Goal: Task Accomplishment & Management: Complete application form

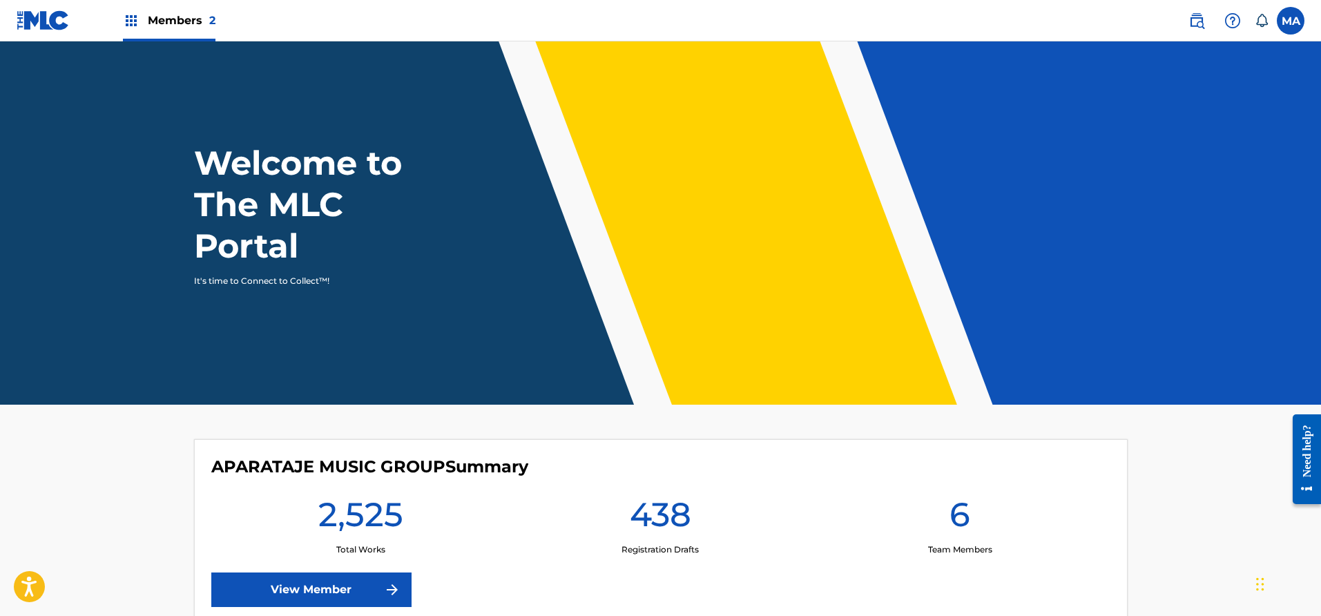
click at [195, 28] on span "Members 2" at bounding box center [182, 20] width 68 height 16
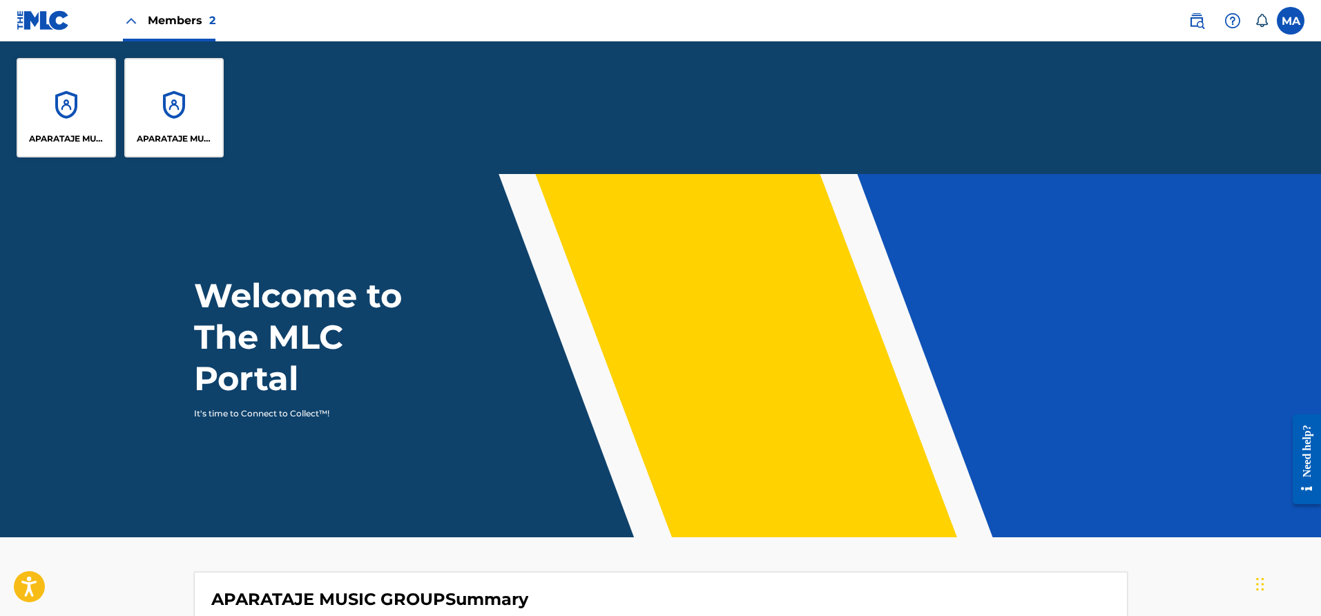
click at [60, 106] on div "APARATAJE MUSIC GROUP" at bounding box center [66, 107] width 99 height 99
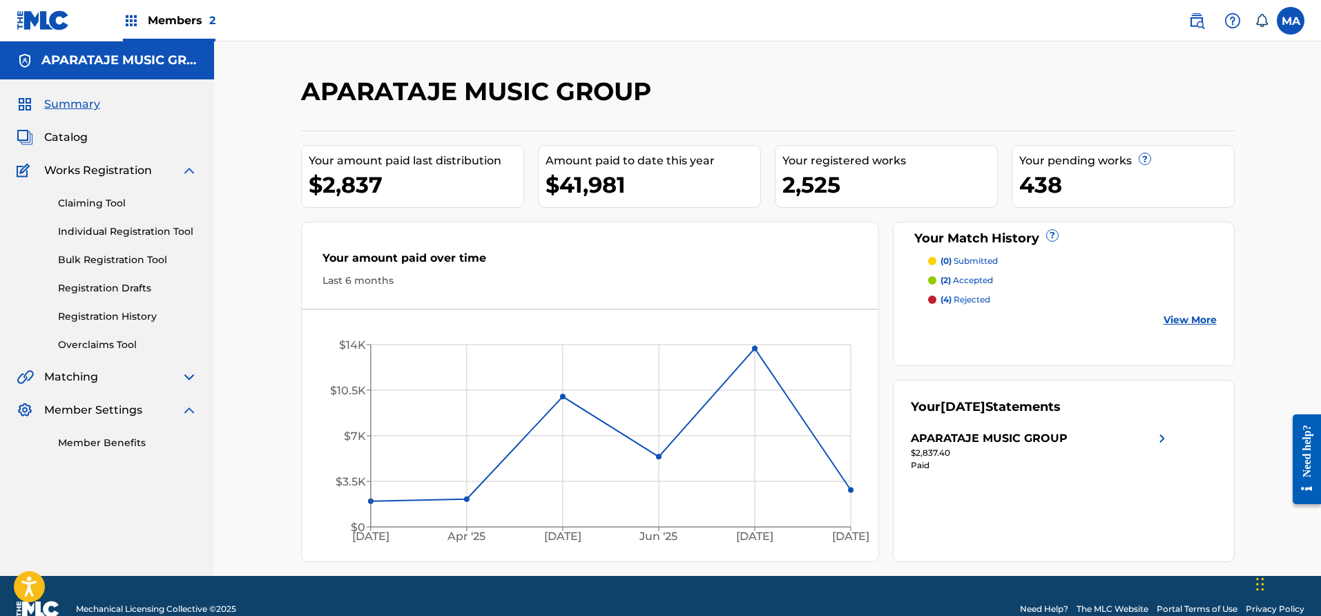
click at [89, 253] on link "Bulk Registration Tool" at bounding box center [128, 260] width 140 height 15
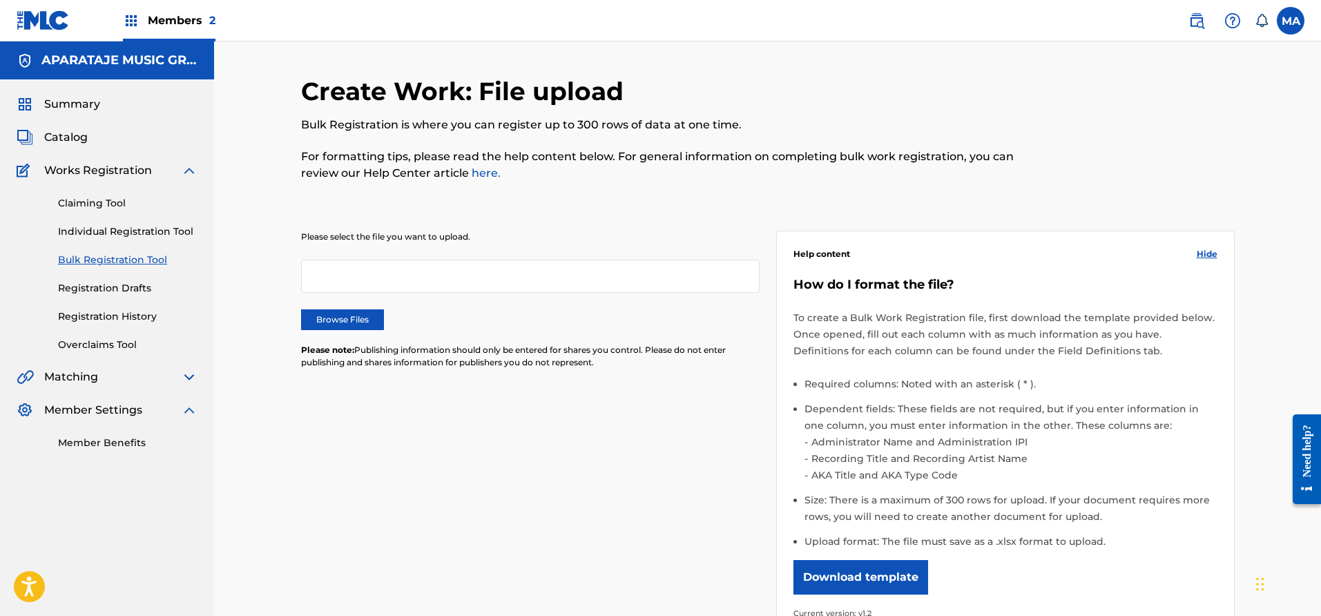
click at [114, 317] on link "Registration History" at bounding box center [128, 316] width 140 height 15
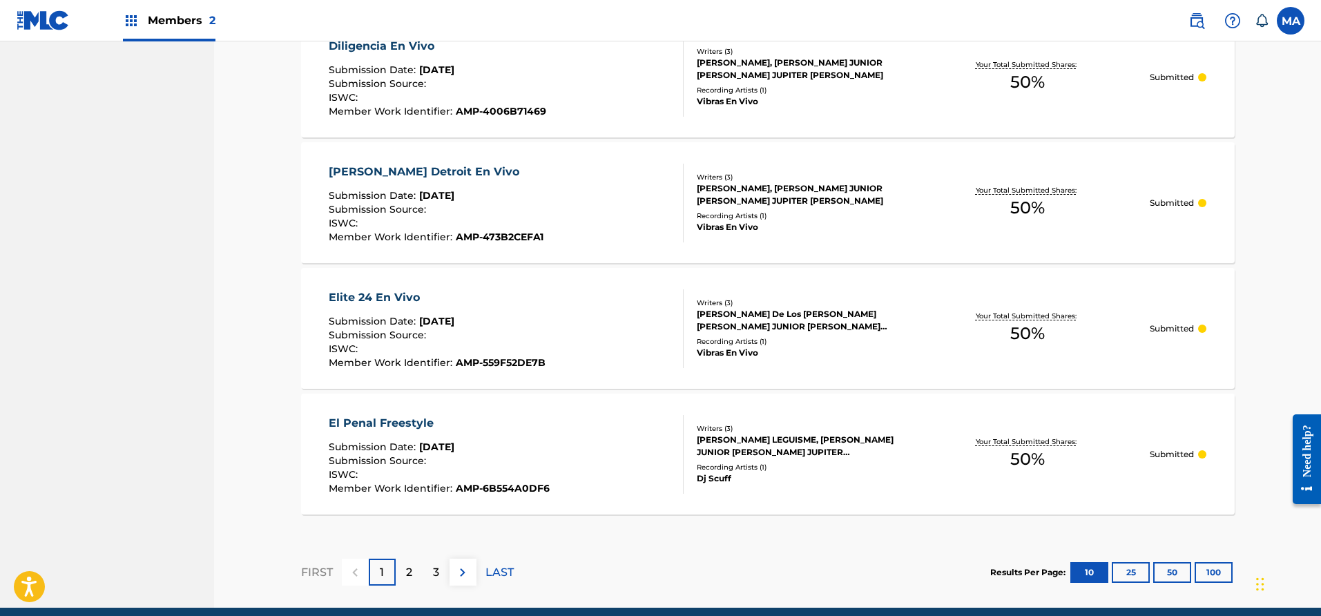
scroll to position [1224, 0]
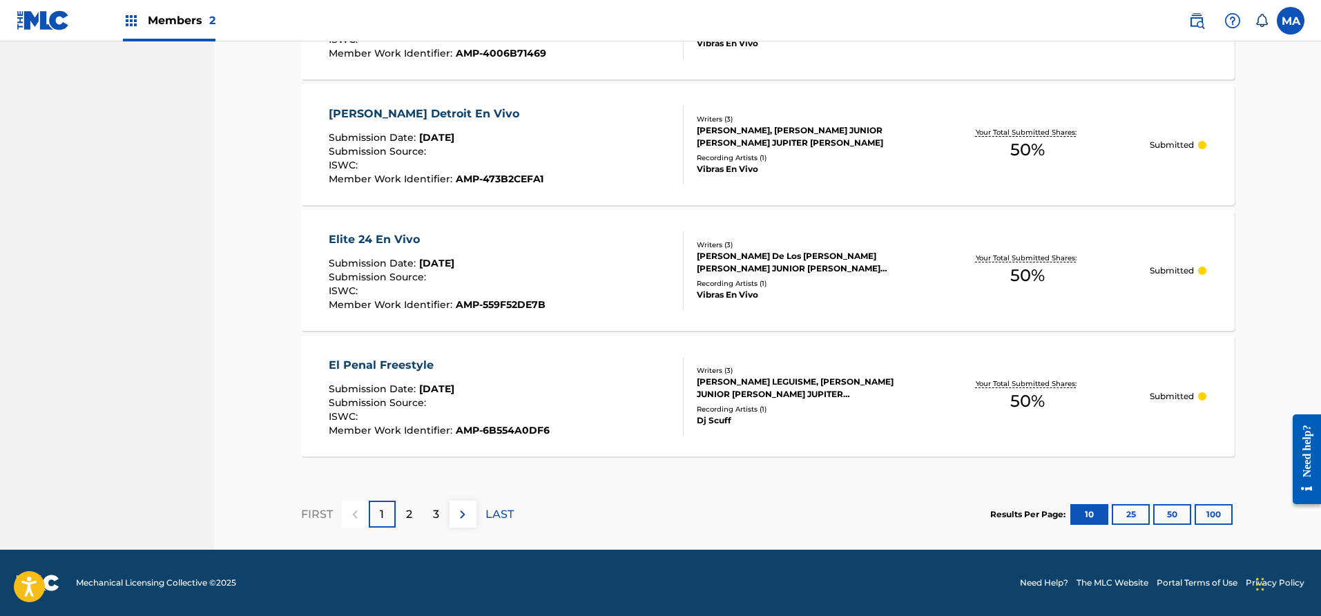
click at [409, 519] on p "2" at bounding box center [409, 514] width 6 height 17
click at [428, 513] on div "3" at bounding box center [436, 514] width 27 height 27
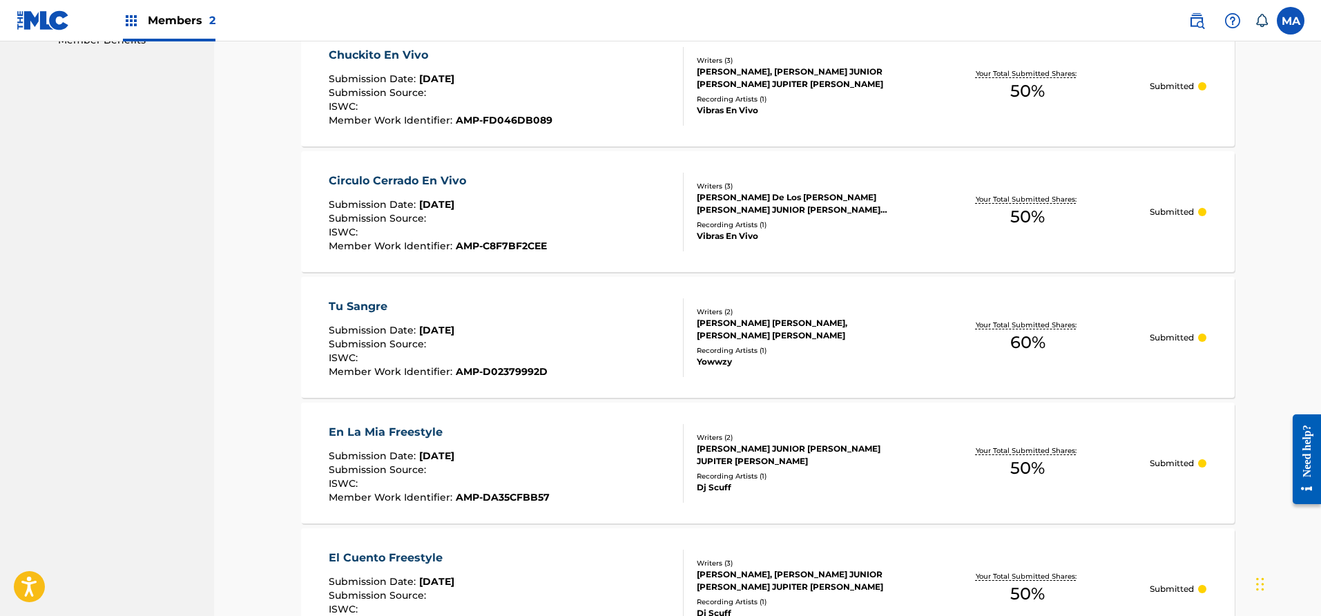
scroll to position [0, 0]
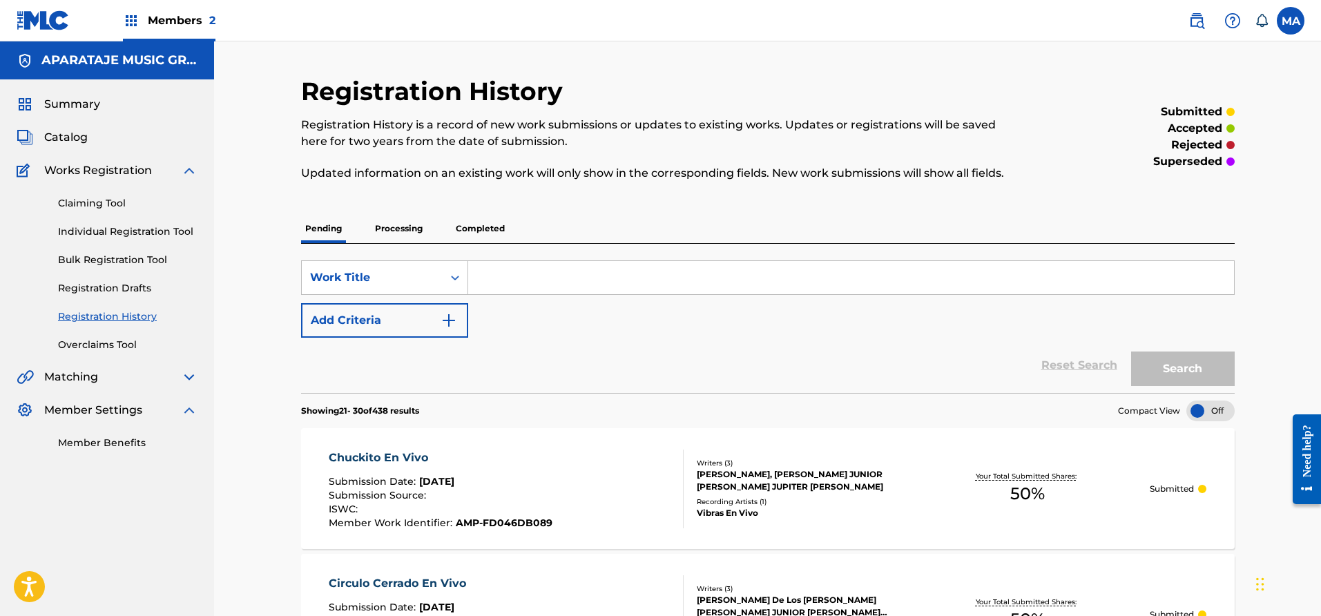
click at [403, 221] on p "Processing" at bounding box center [399, 228] width 56 height 29
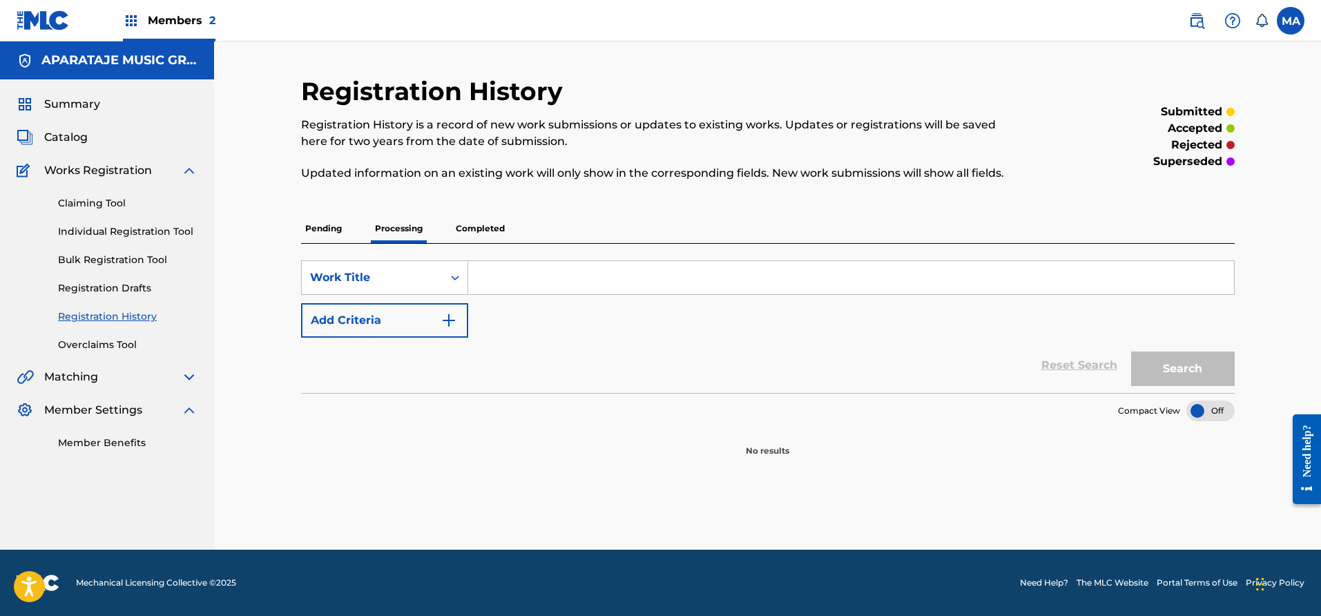
click at [464, 228] on p "Completed" at bounding box center [480, 228] width 57 height 29
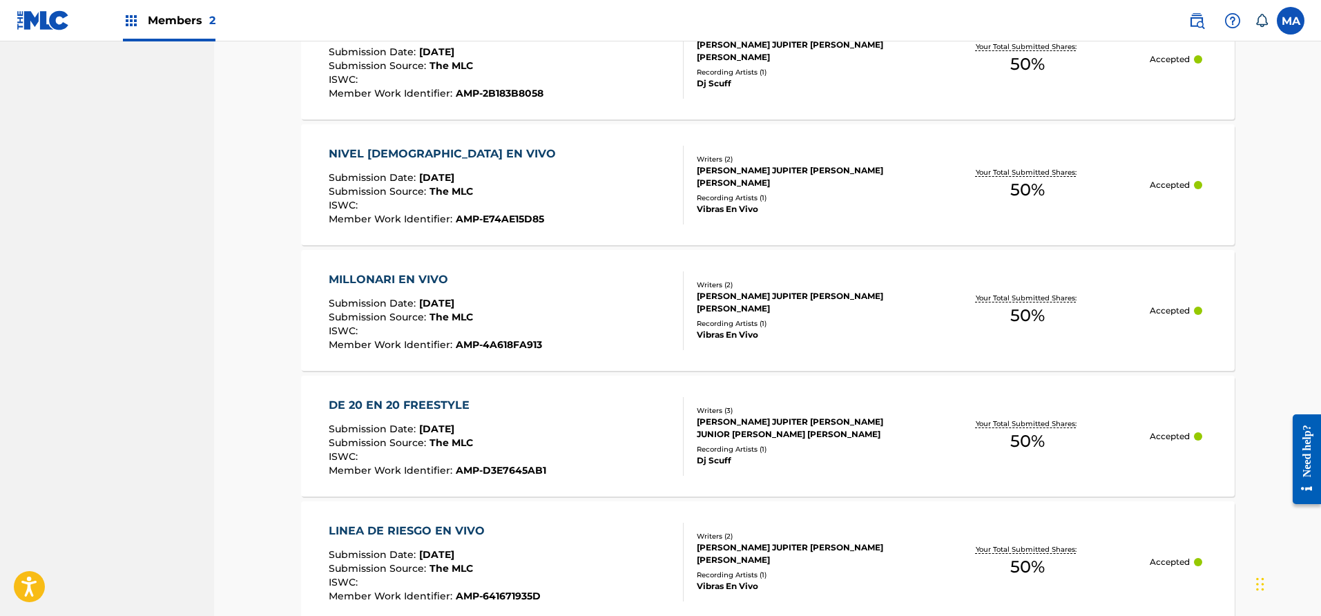
scroll to position [1281, 0]
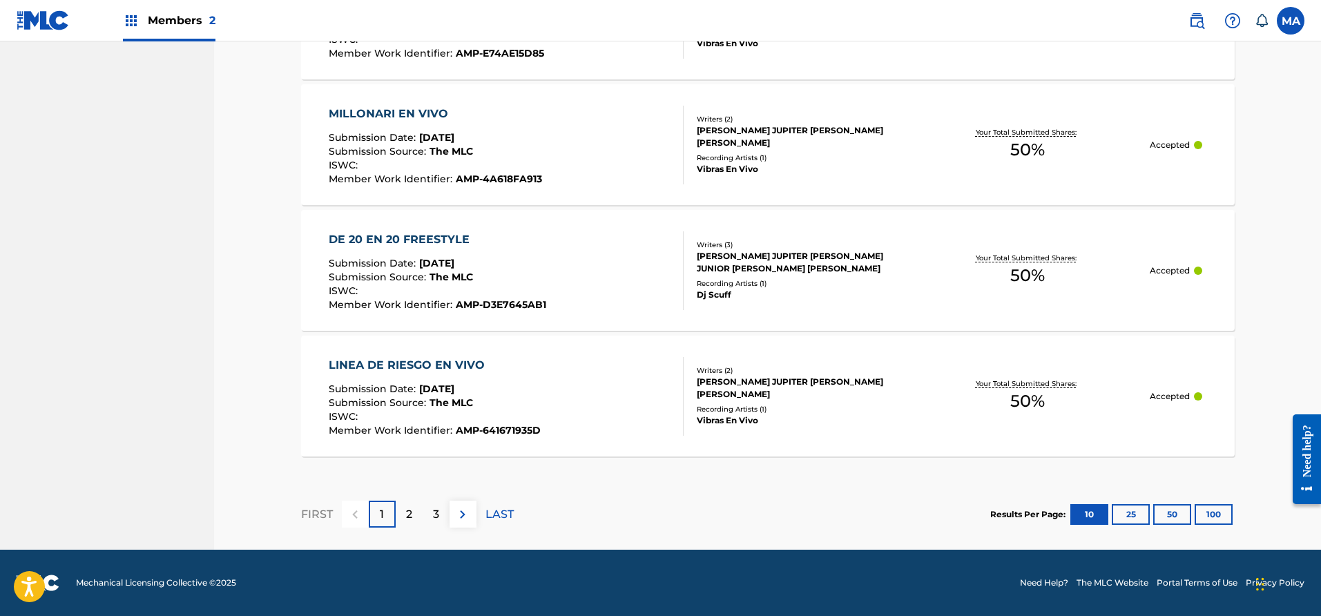
click at [412, 508] on div "2" at bounding box center [409, 514] width 27 height 27
click at [383, 523] on div "1" at bounding box center [382, 514] width 27 height 27
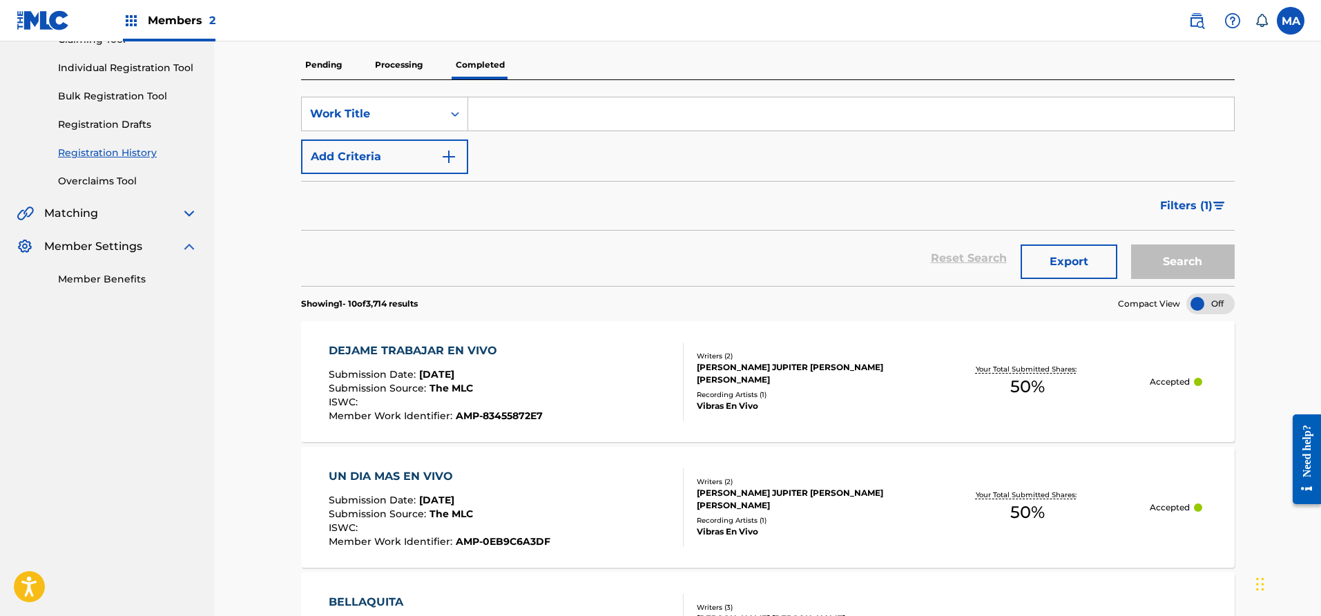
scroll to position [155, 0]
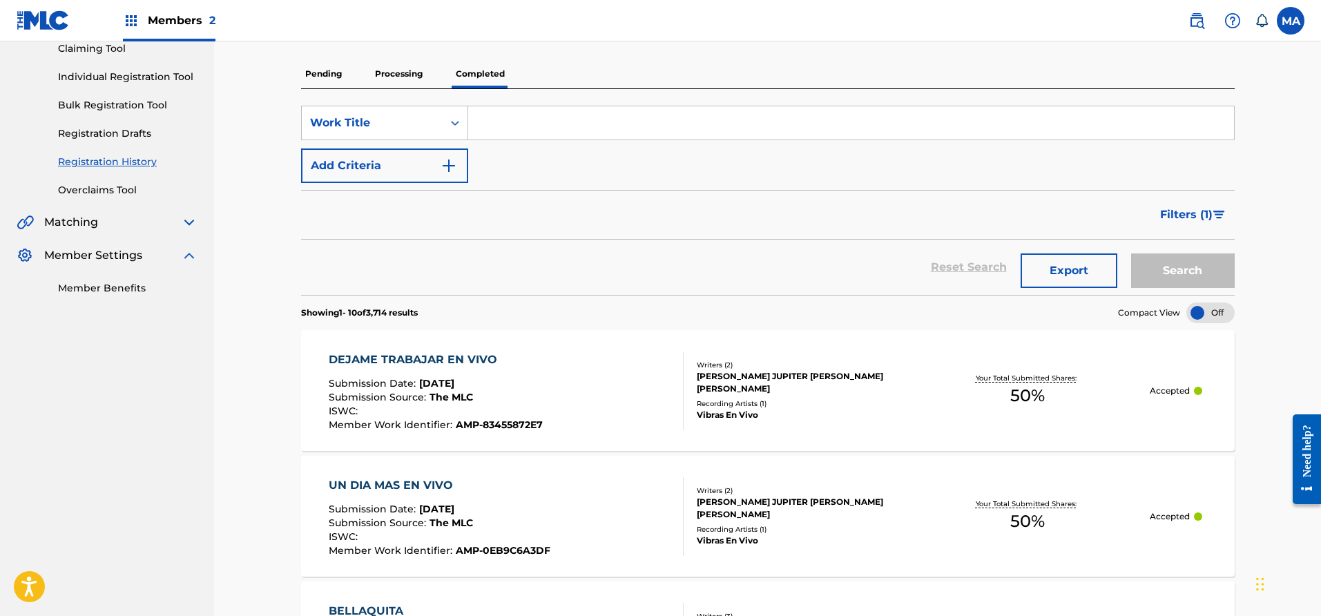
click at [312, 70] on p "Pending" at bounding box center [323, 73] width 45 height 29
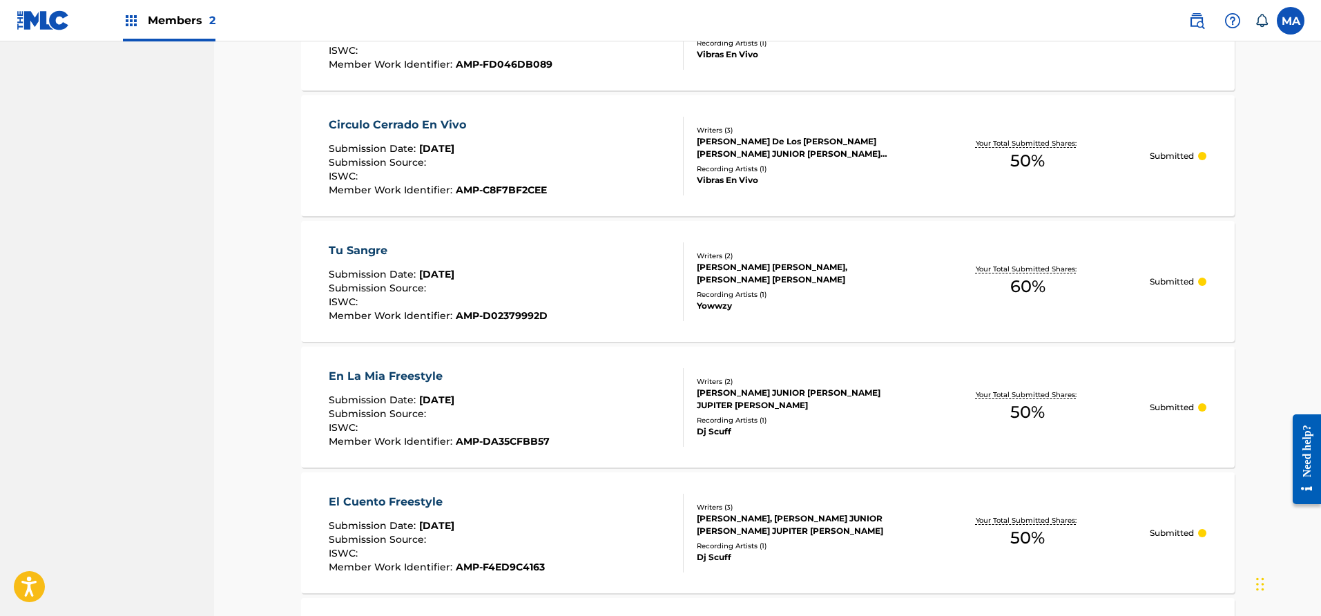
scroll to position [462, 0]
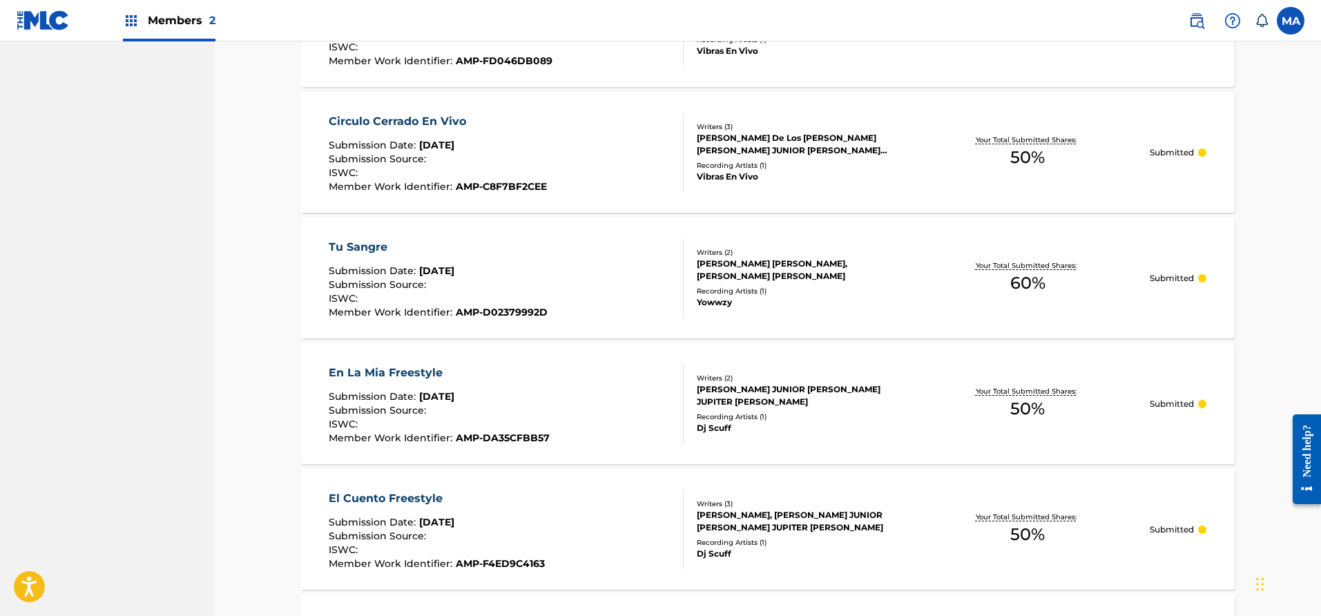
click at [1189, 150] on p "Submitted" at bounding box center [1172, 152] width 44 height 12
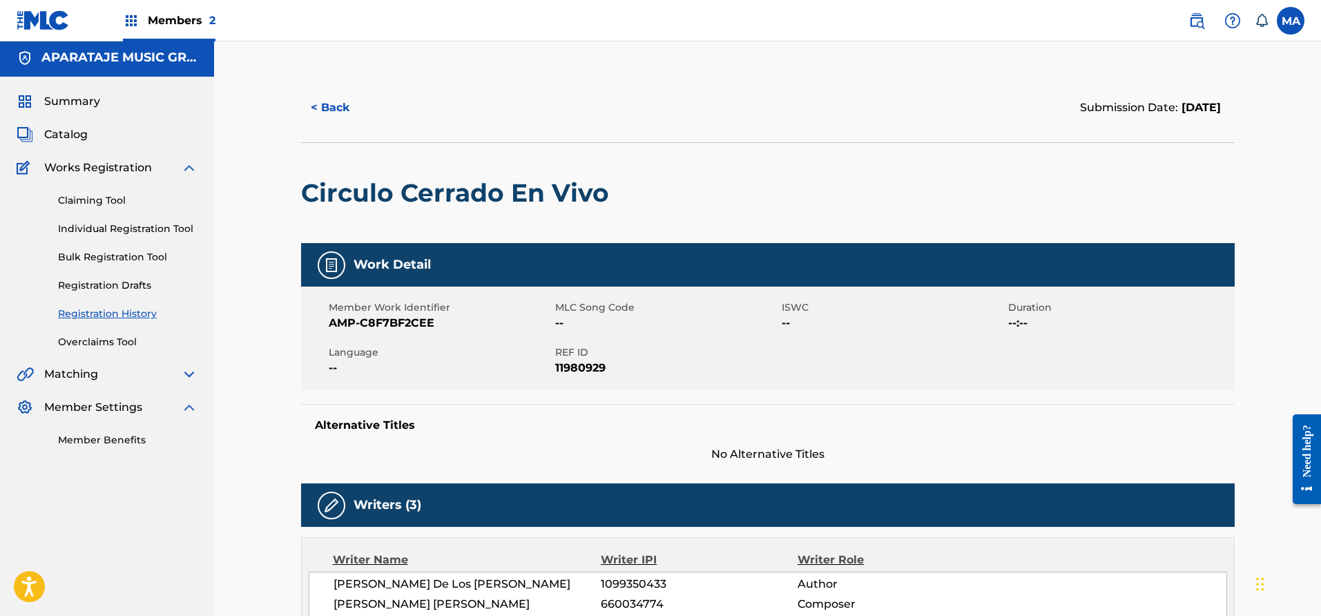
click at [336, 112] on button "< Back" at bounding box center [342, 107] width 83 height 35
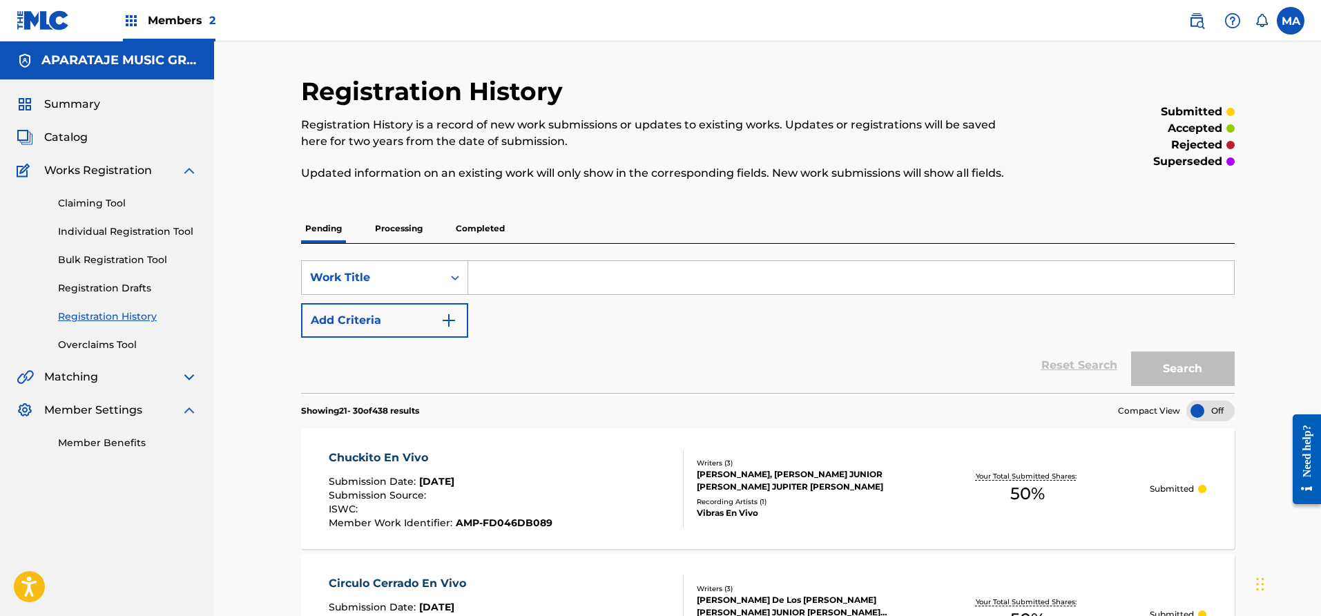
click at [1209, 396] on section "Showing 21 - 30 of 438 results Compact View" at bounding box center [768, 407] width 934 height 28
click at [1210, 402] on div at bounding box center [1211, 411] width 48 height 21
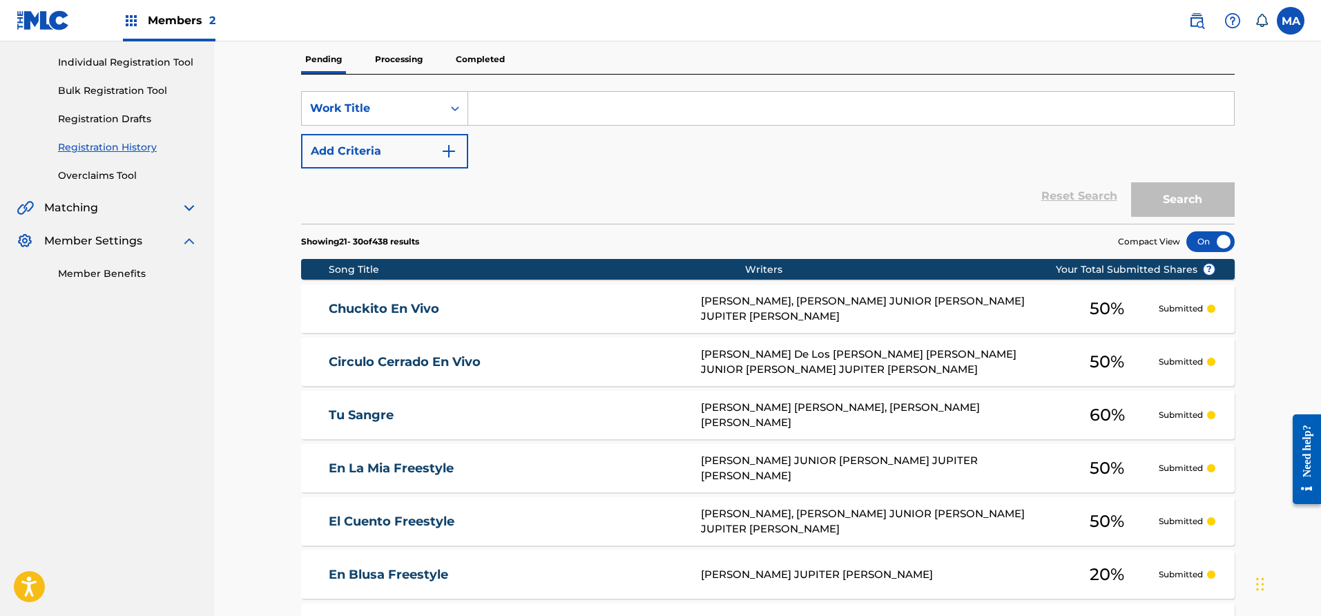
scroll to position [189, 0]
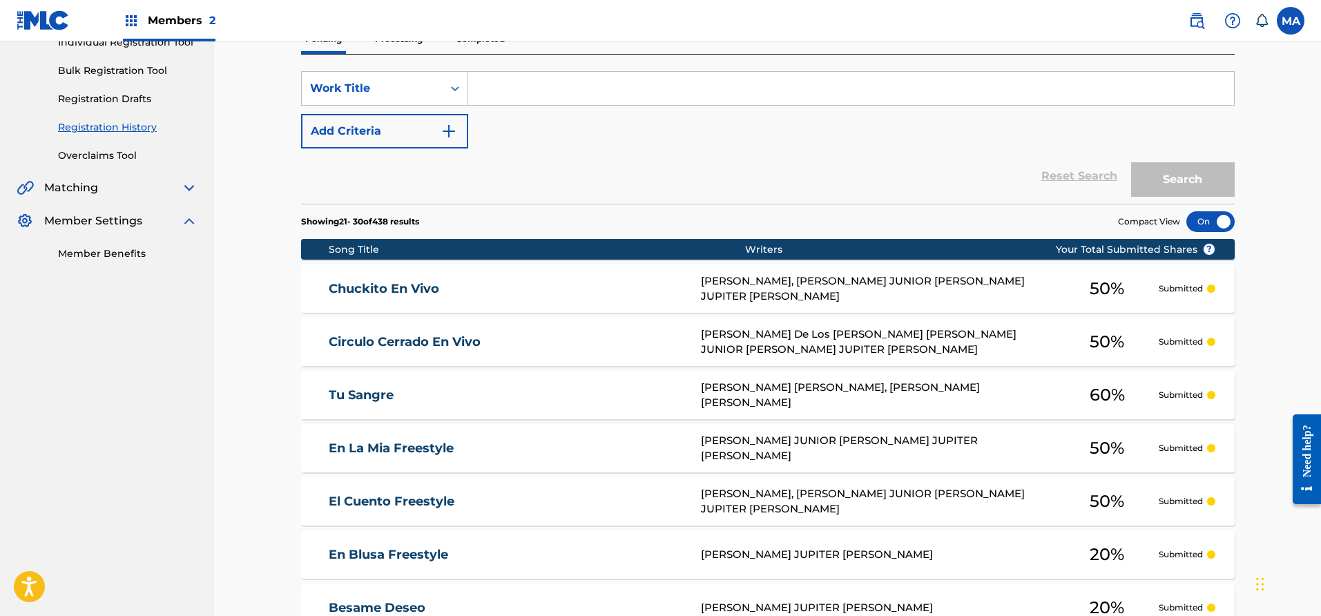
click at [1199, 218] on div at bounding box center [1211, 221] width 48 height 21
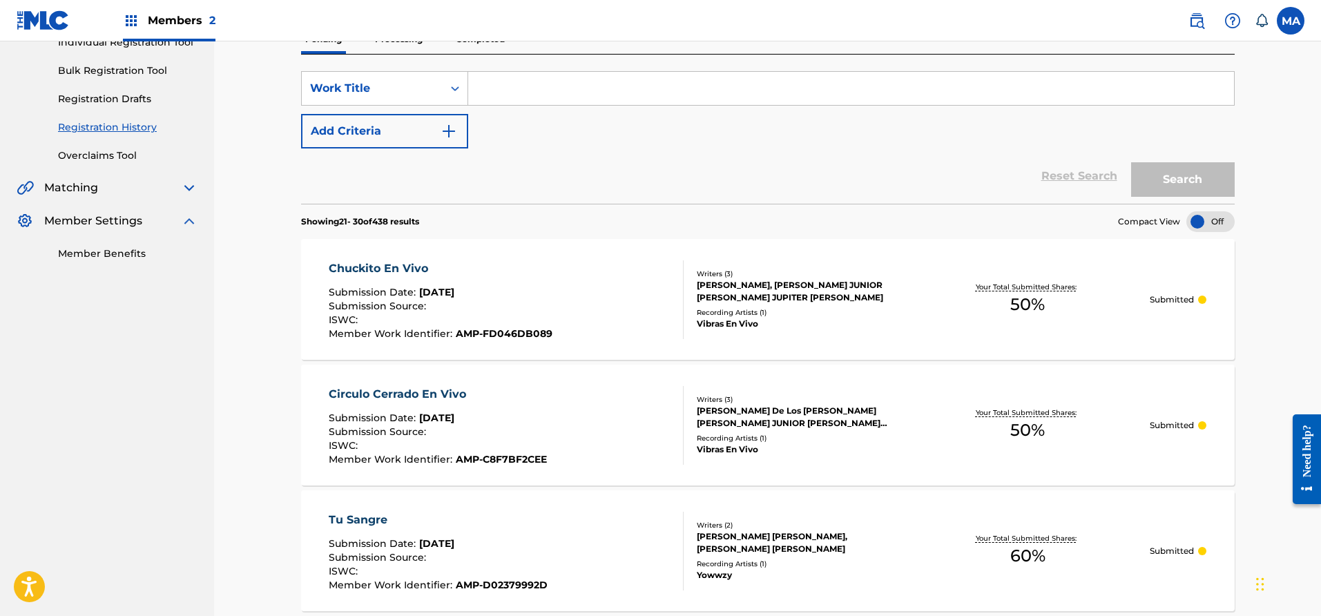
click at [1199, 218] on div at bounding box center [1211, 221] width 48 height 21
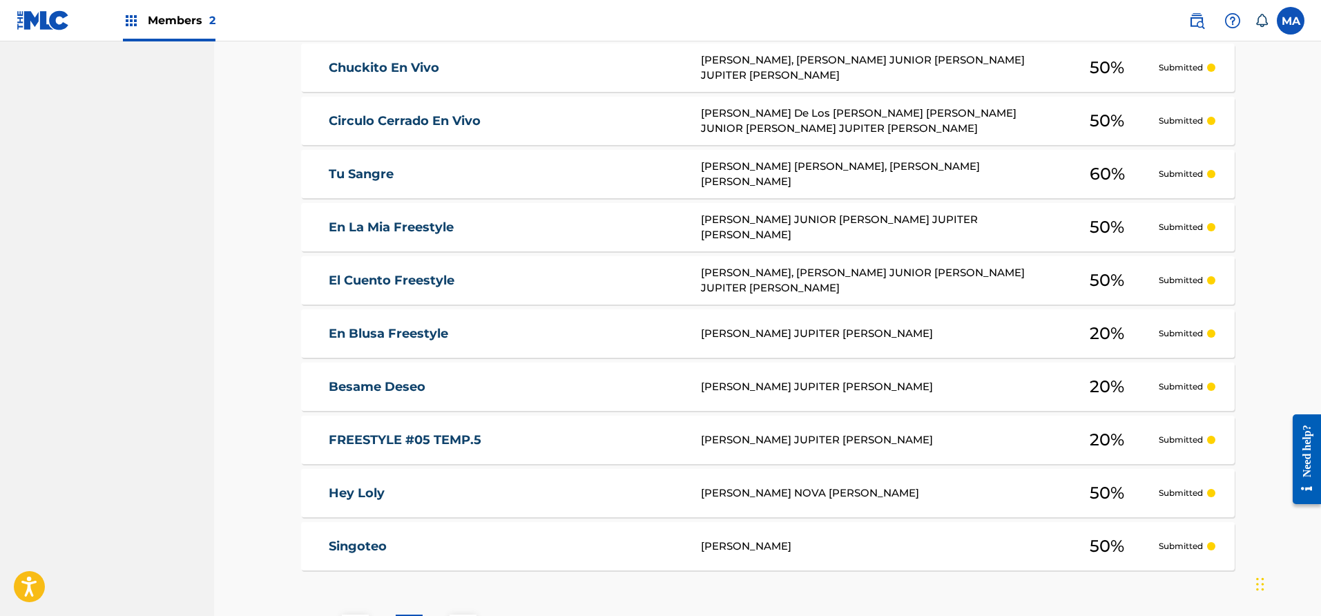
scroll to position [524, 0]
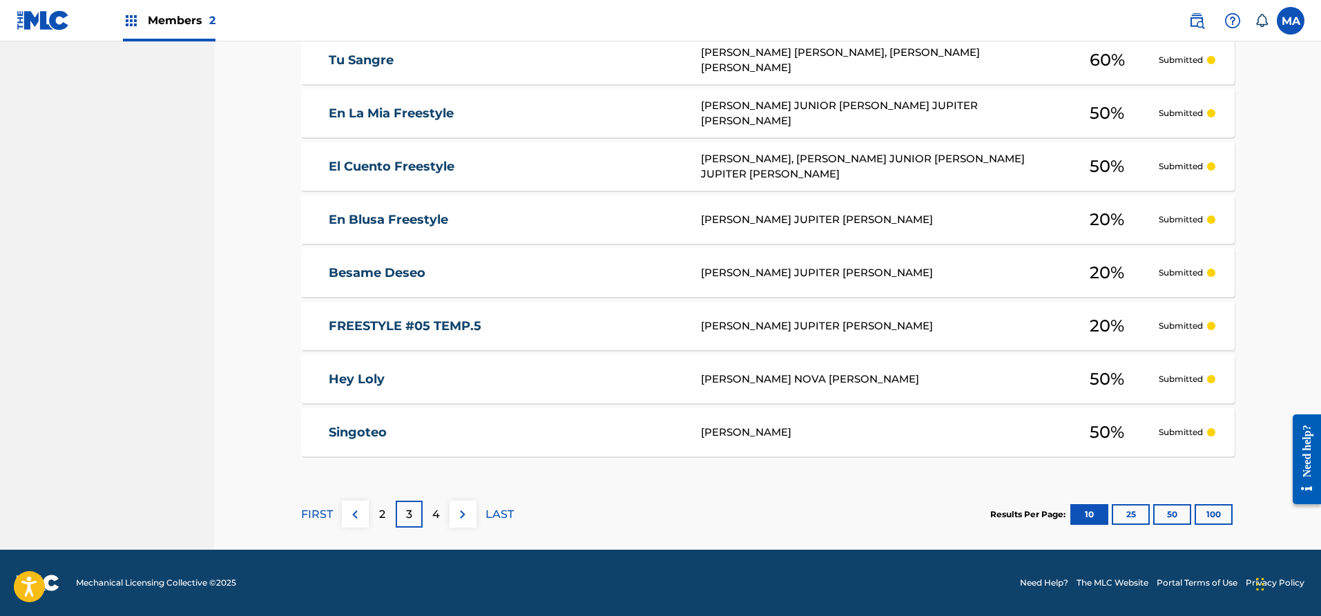
click at [363, 515] on img at bounding box center [355, 514] width 17 height 17
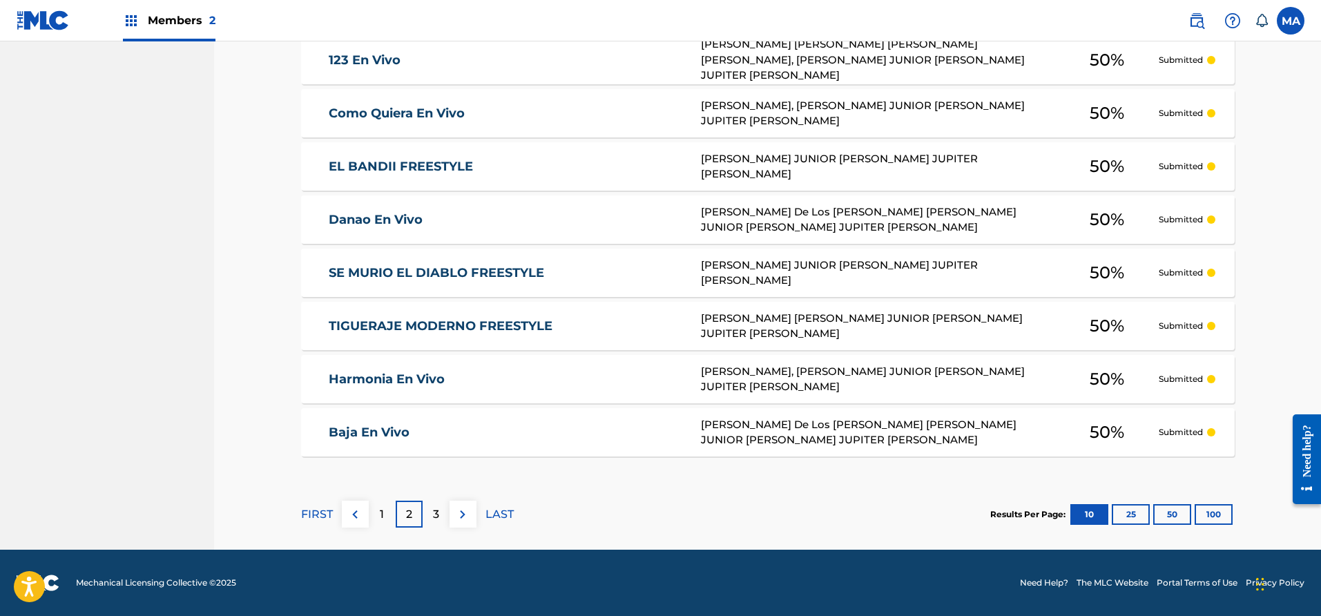
click at [371, 513] on div "1" at bounding box center [382, 514] width 27 height 27
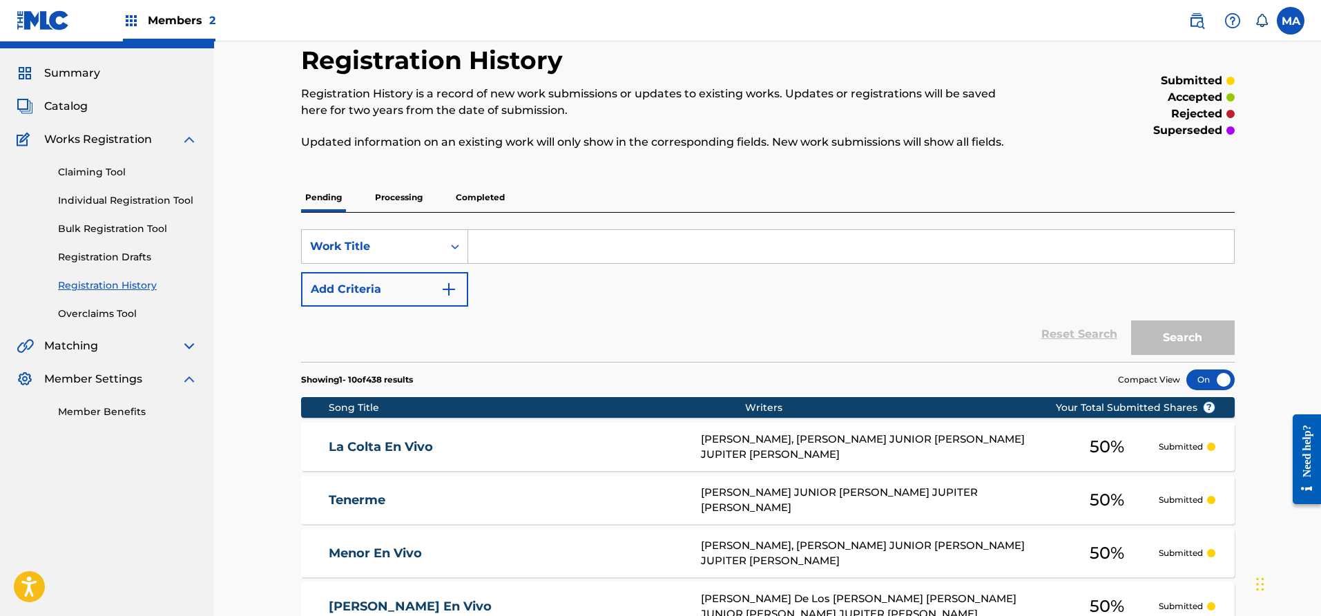
scroll to position [0, 0]
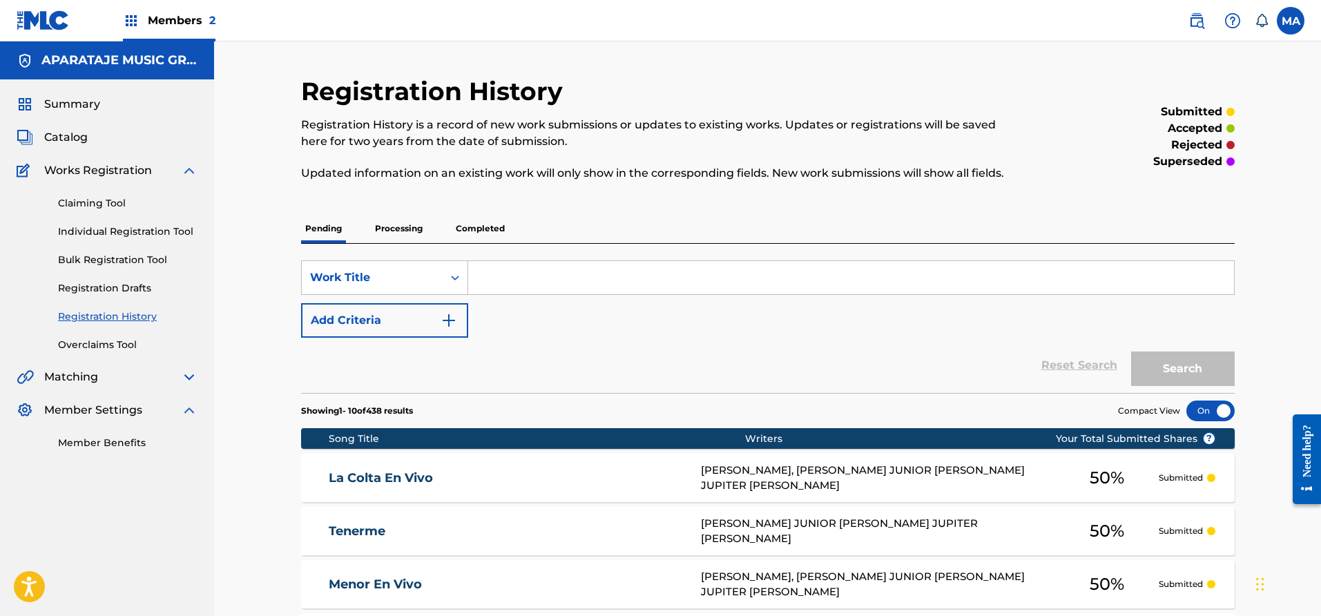
click at [97, 260] on link "Bulk Registration Tool" at bounding box center [128, 260] width 140 height 15
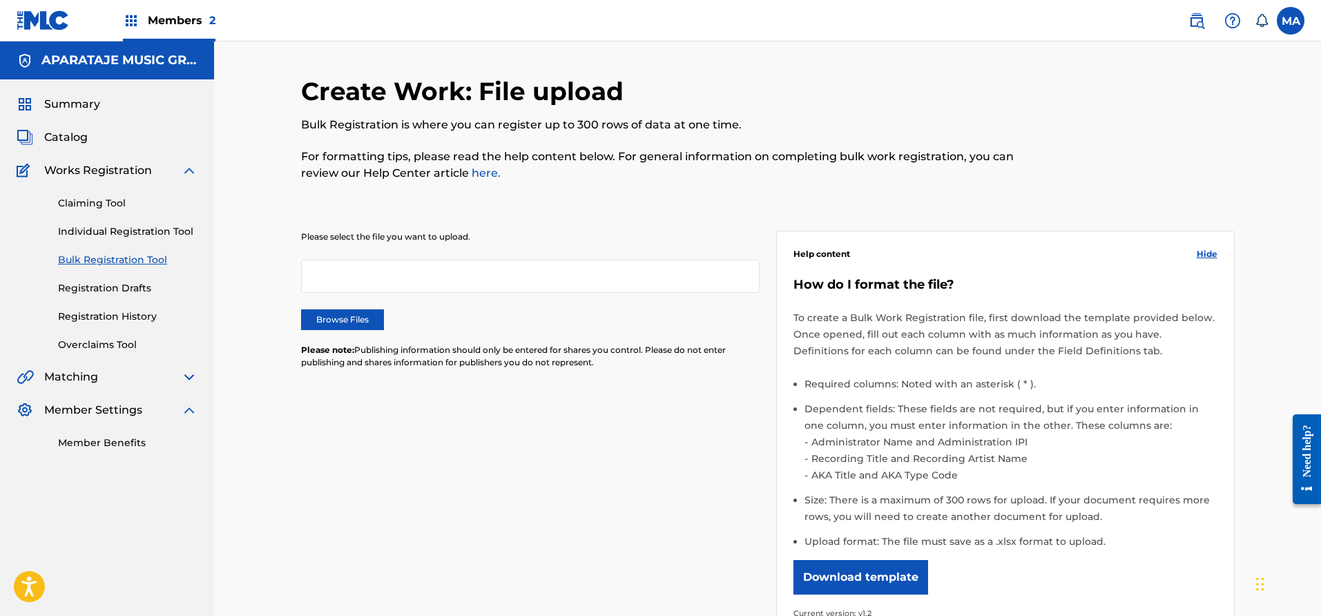
click at [433, 274] on div at bounding box center [530, 276] width 459 height 33
click at [347, 324] on label "Browse Files" at bounding box center [342, 319] width 83 height 21
click at [0, 0] on input "Browse Files" at bounding box center [0, 0] width 0 height 0
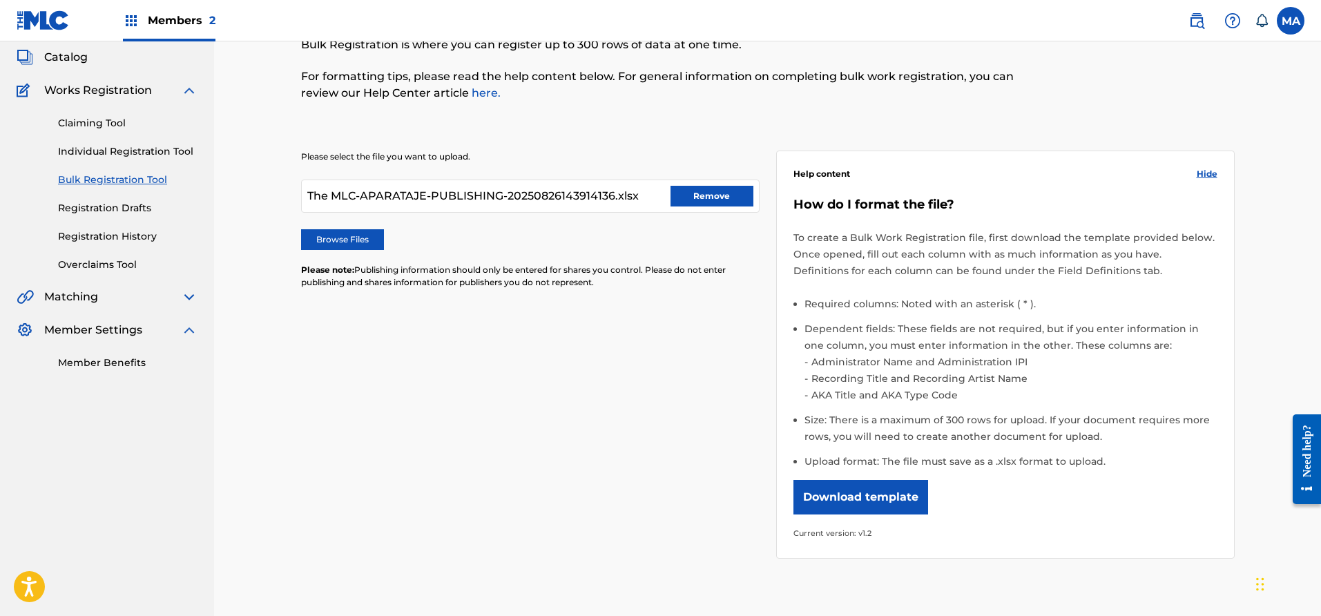
scroll to position [229, 0]
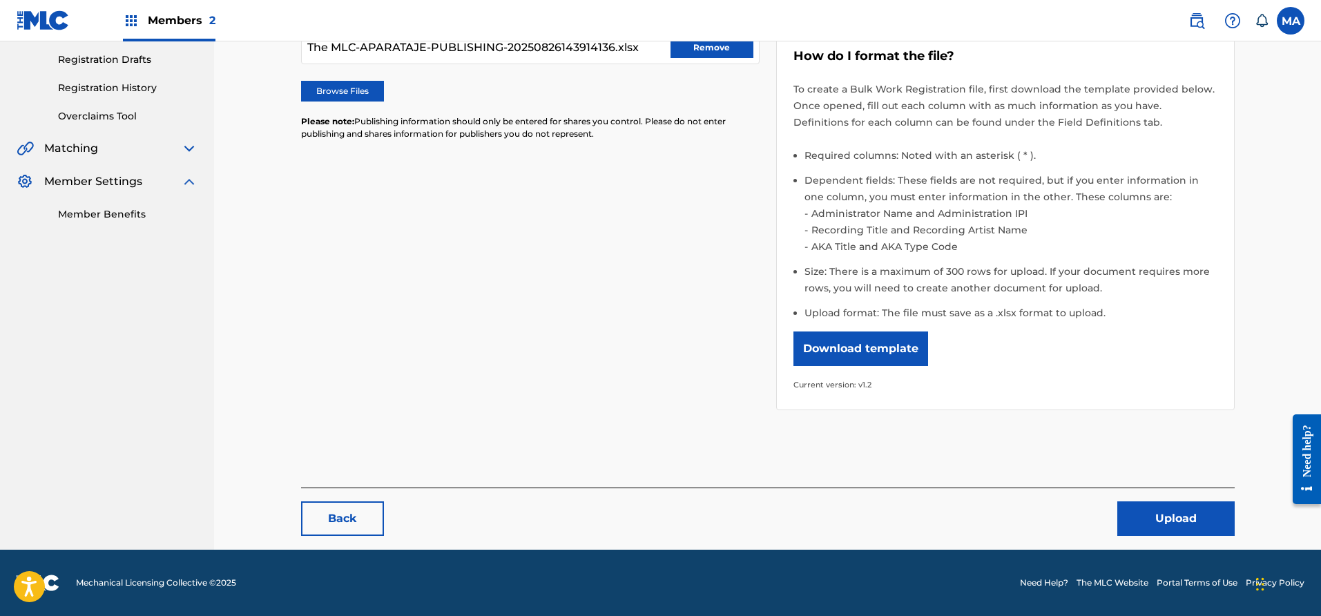
click at [1154, 514] on button "Upload" at bounding box center [1176, 518] width 117 height 35
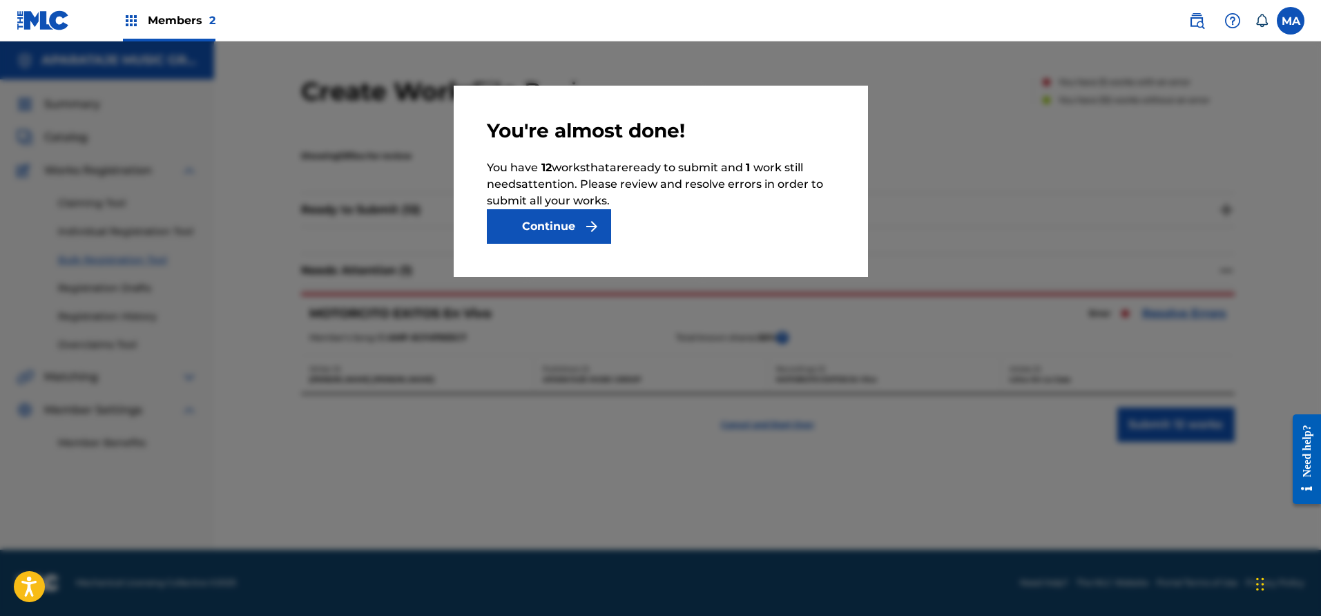
click at [591, 225] on img "submit" at bounding box center [592, 226] width 17 height 17
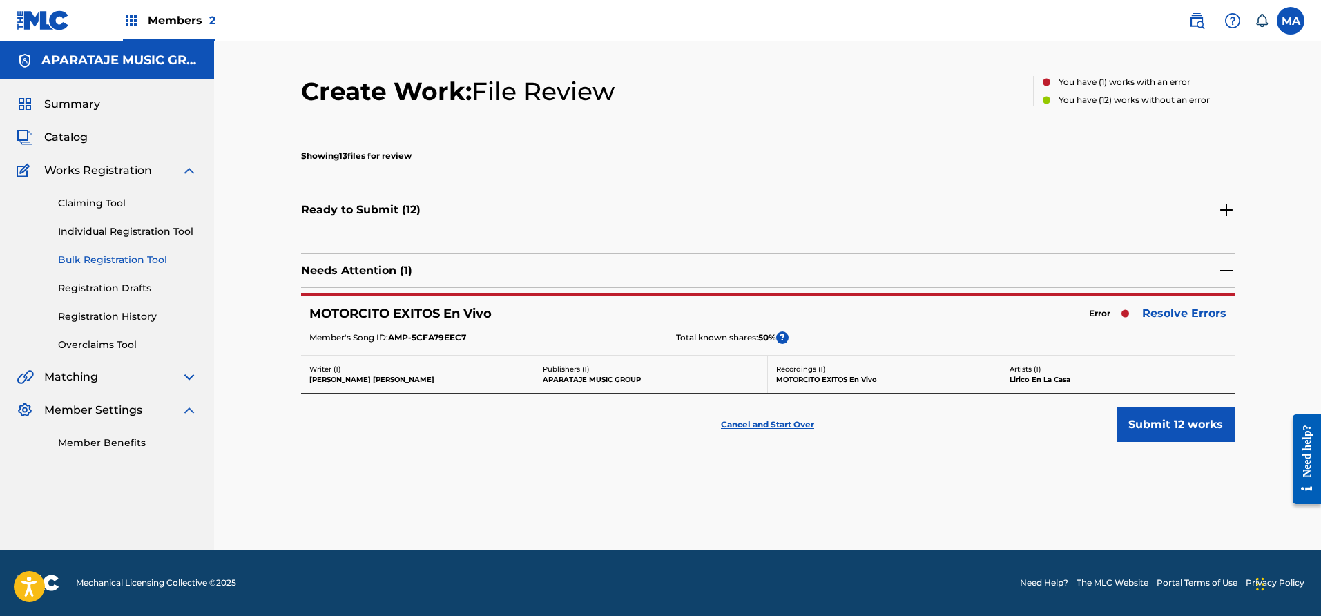
click at [1185, 312] on link "Resolve Errors" at bounding box center [1184, 313] width 84 height 17
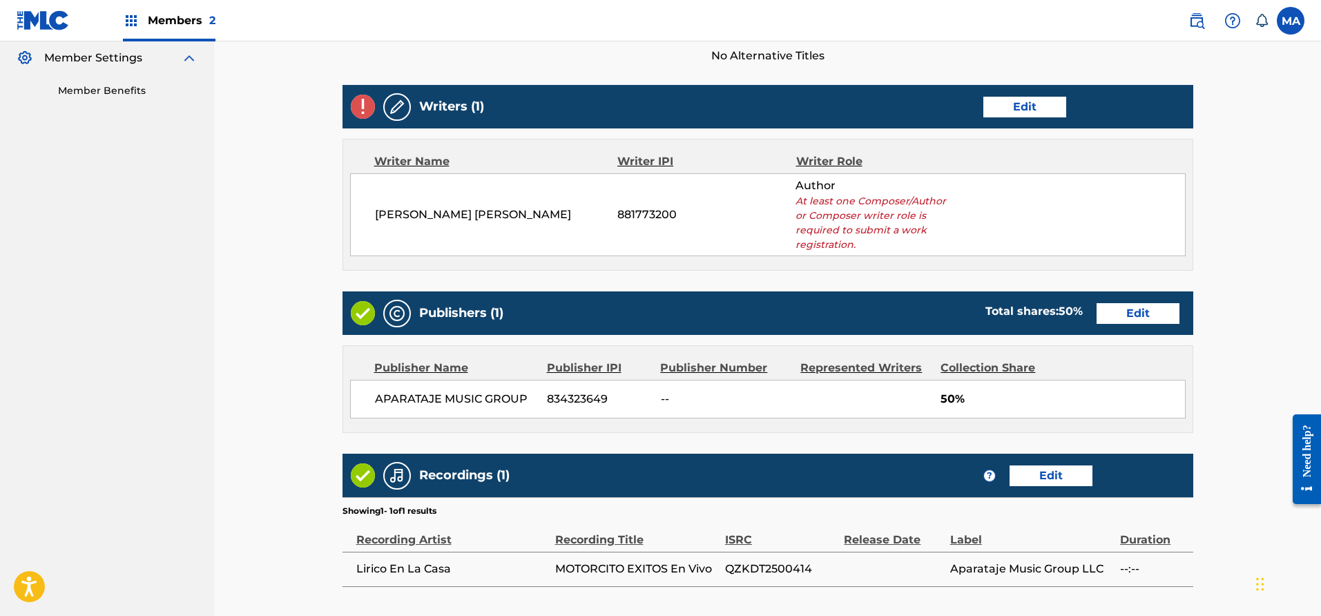
scroll to position [355, 0]
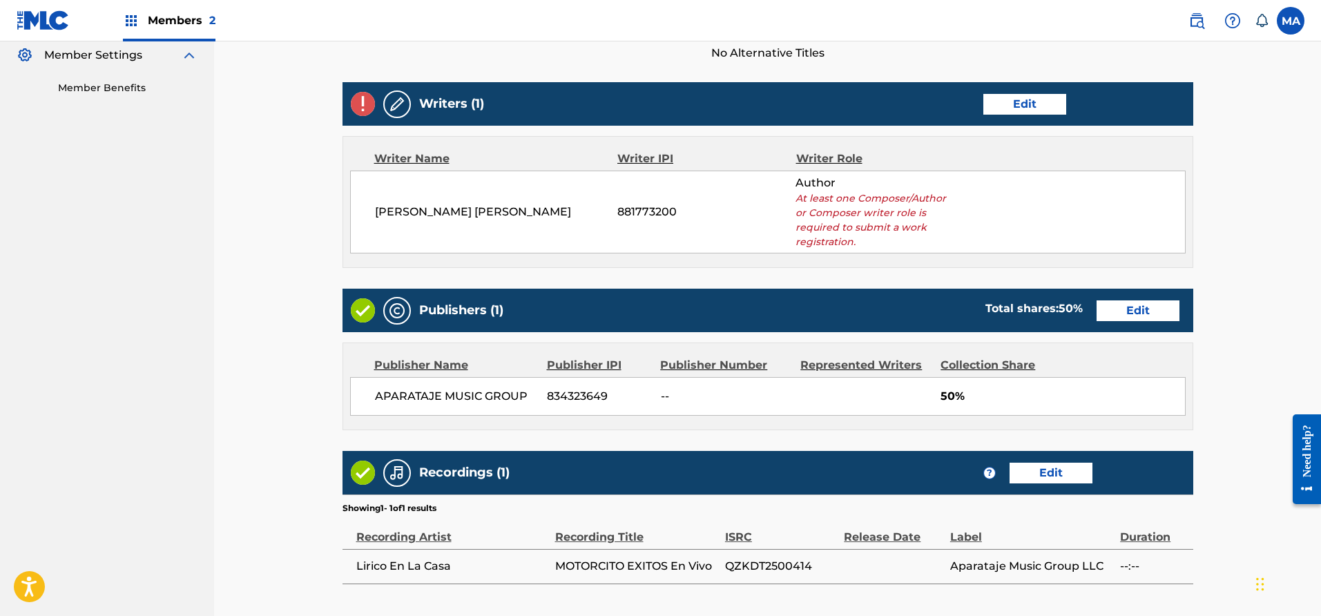
click at [367, 104] on img at bounding box center [363, 104] width 24 height 24
drag, startPoint x: 389, startPoint y: 99, endPoint x: 405, endPoint y: 104, distance: 16.6
click at [389, 99] on img at bounding box center [397, 104] width 17 height 17
click at [1011, 108] on link "Edit" at bounding box center [1025, 104] width 83 height 21
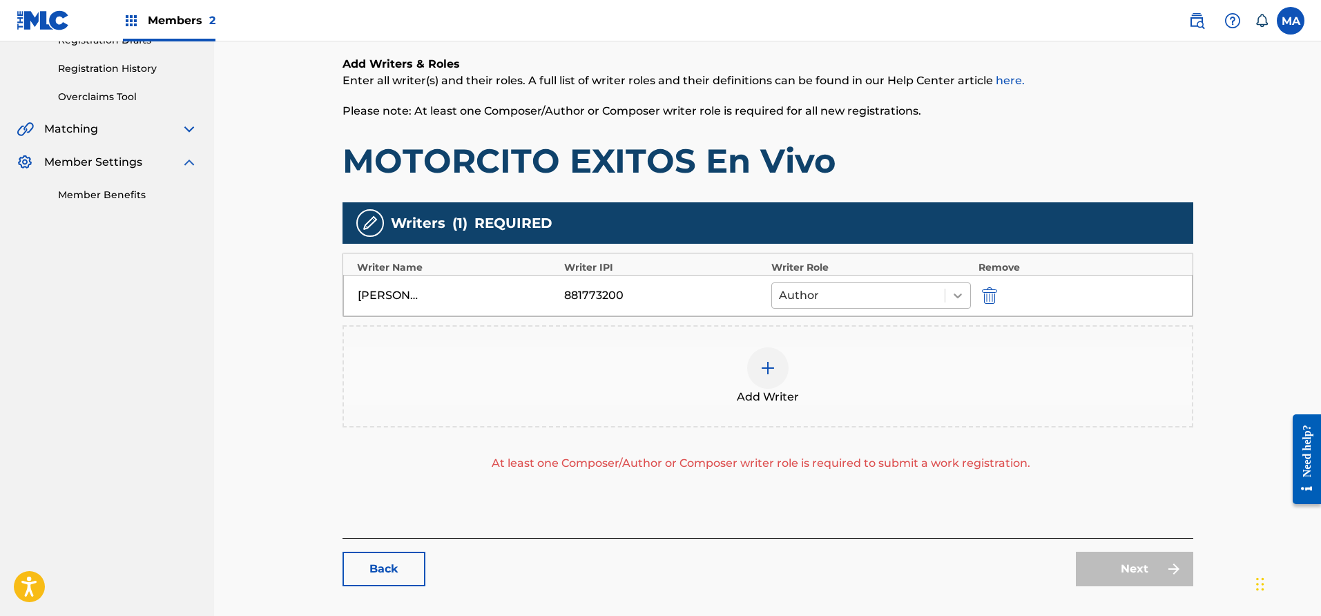
scroll to position [250, 0]
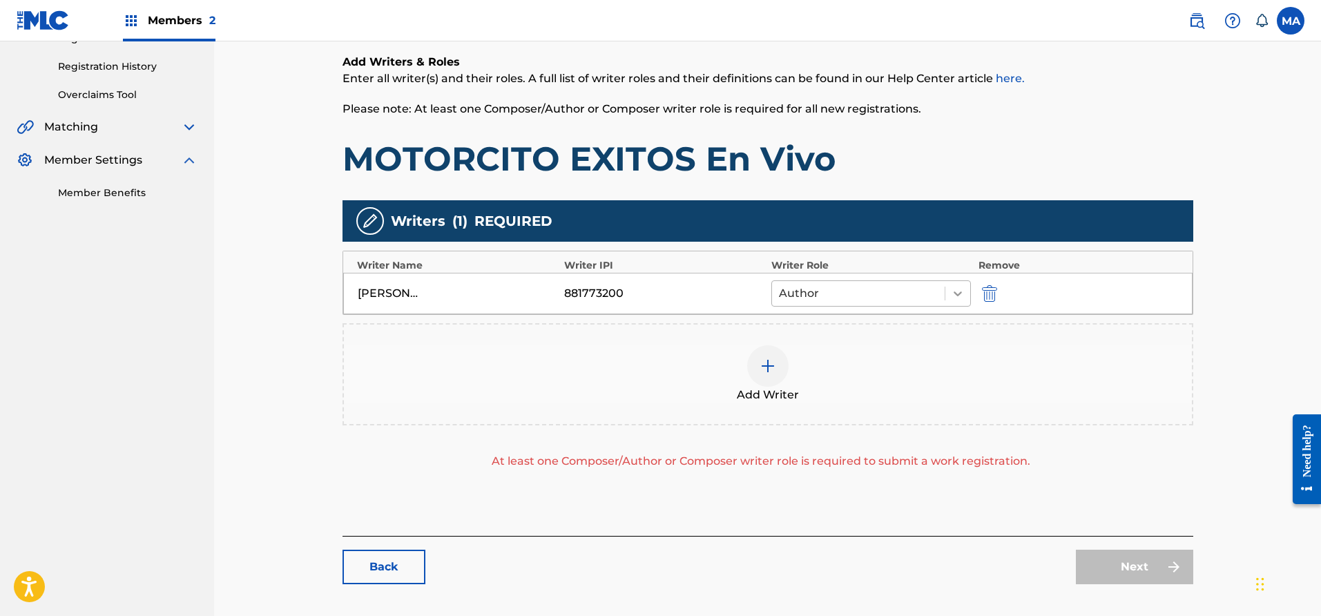
click at [948, 296] on div at bounding box center [958, 293] width 25 height 25
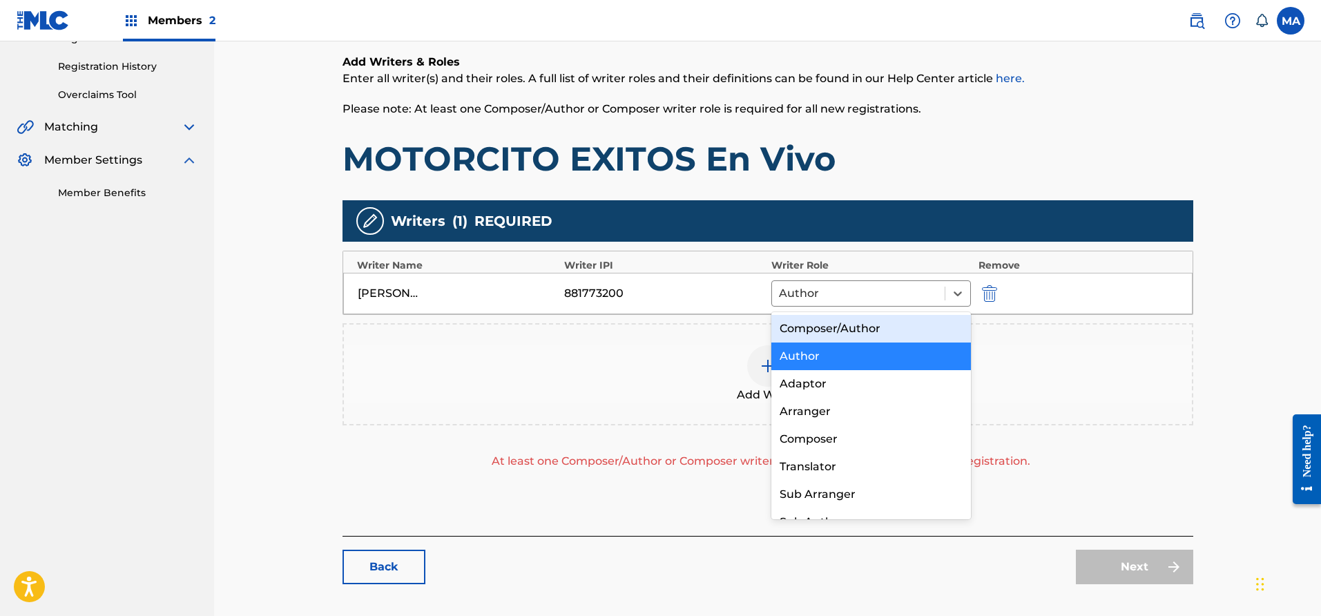
click at [863, 320] on div "Composer/Author" at bounding box center [872, 329] width 200 height 28
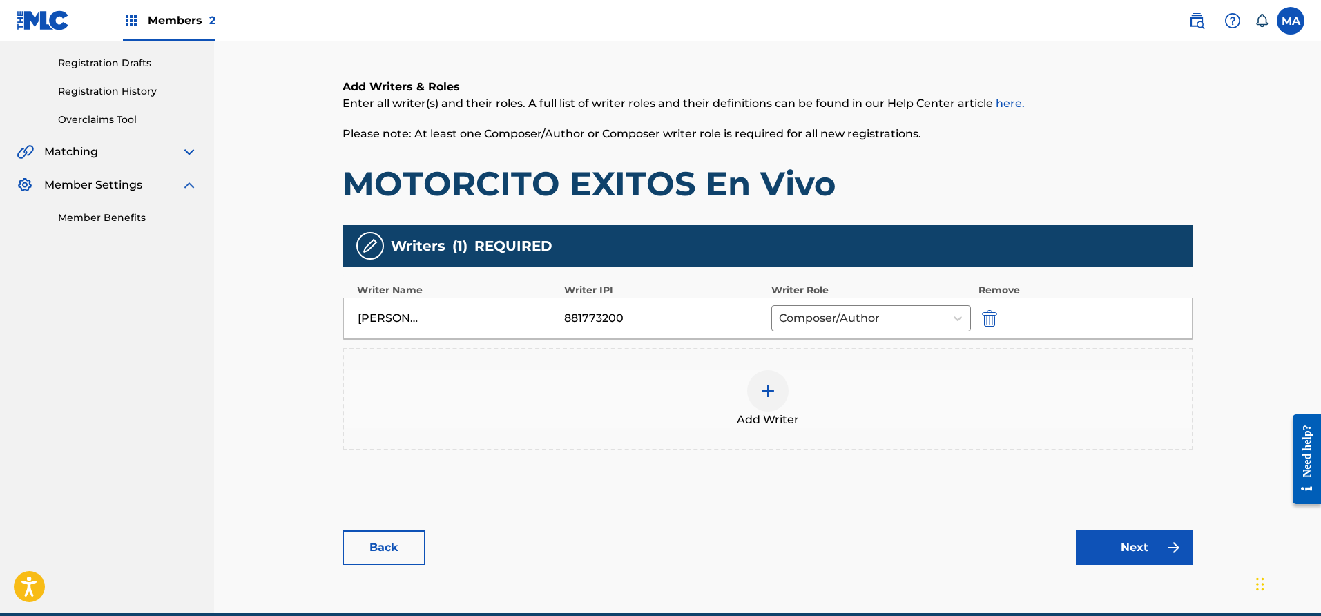
scroll to position [230, 0]
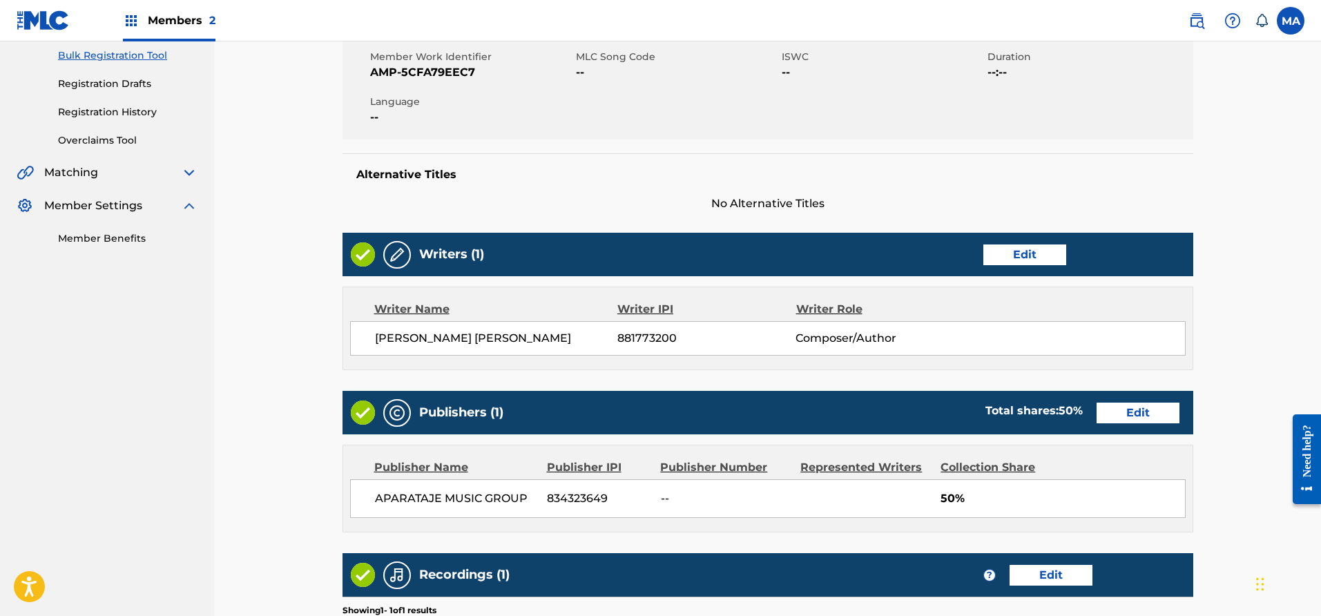
scroll to position [200, 0]
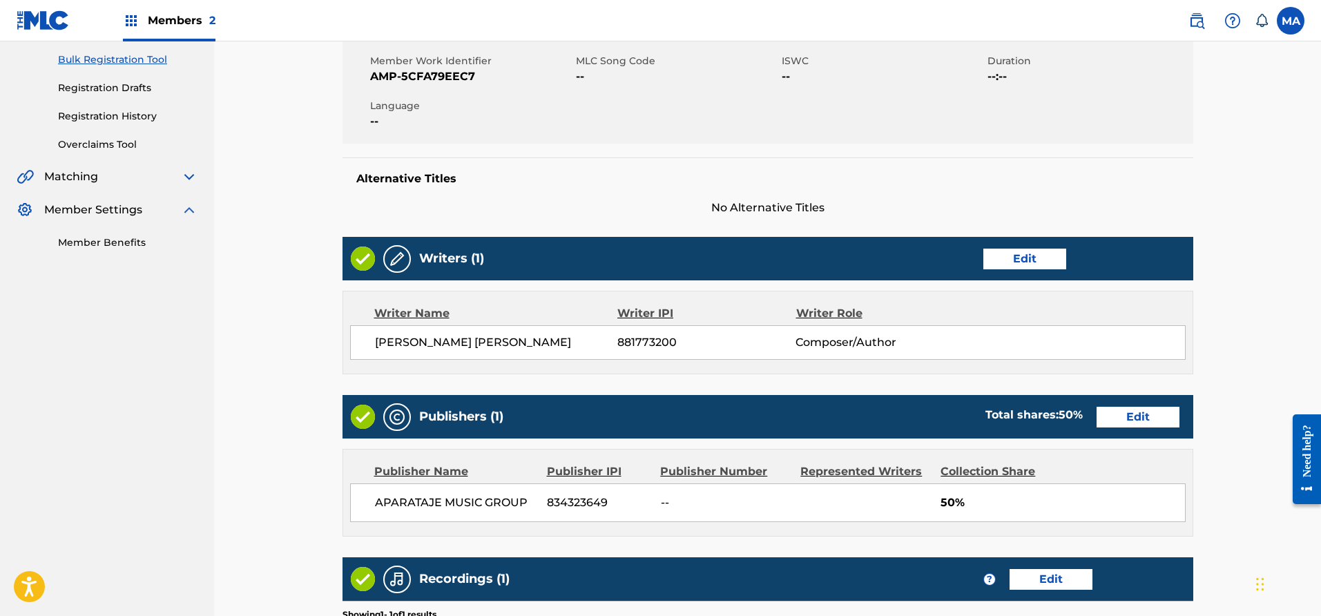
click at [1012, 260] on link "Edit" at bounding box center [1025, 259] width 83 height 21
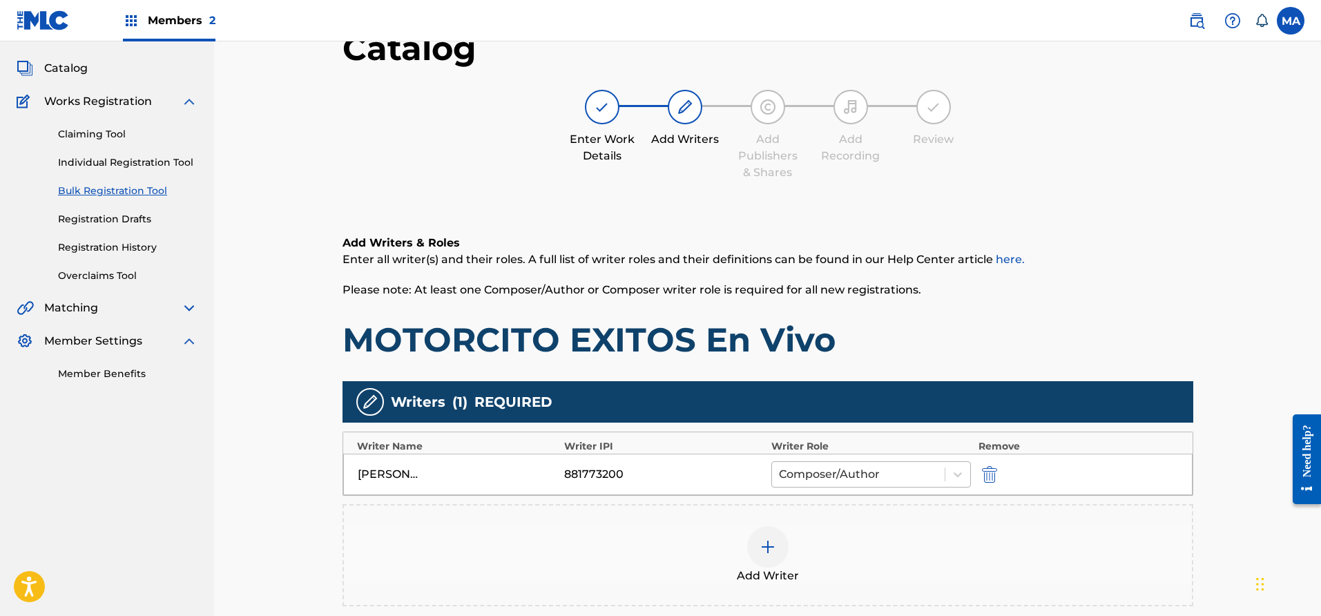
scroll to position [94, 0]
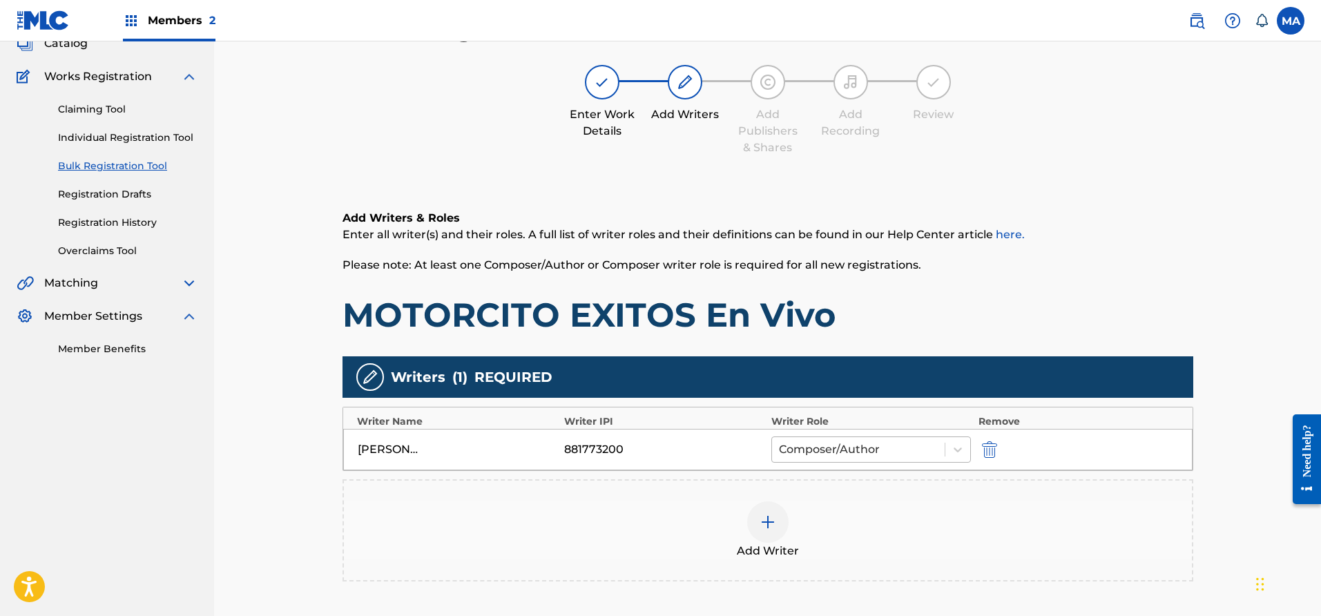
click at [798, 444] on div at bounding box center [859, 449] width 160 height 19
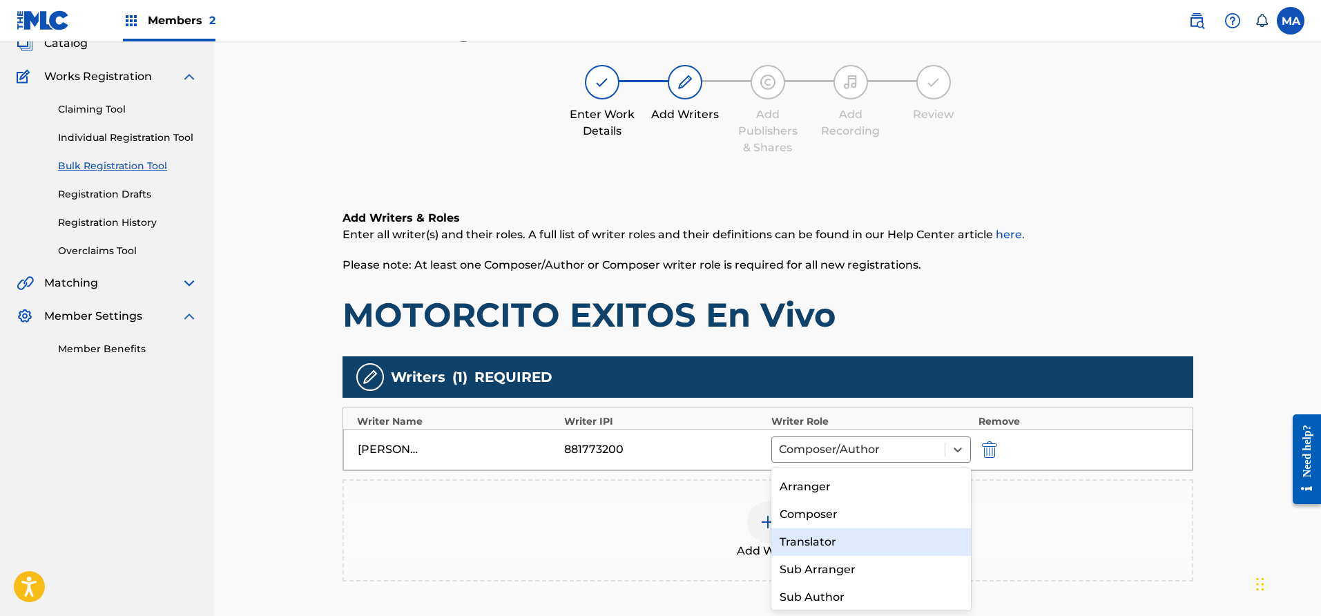
scroll to position [78, 0]
click at [889, 522] on div "Composer" at bounding box center [872, 518] width 200 height 28
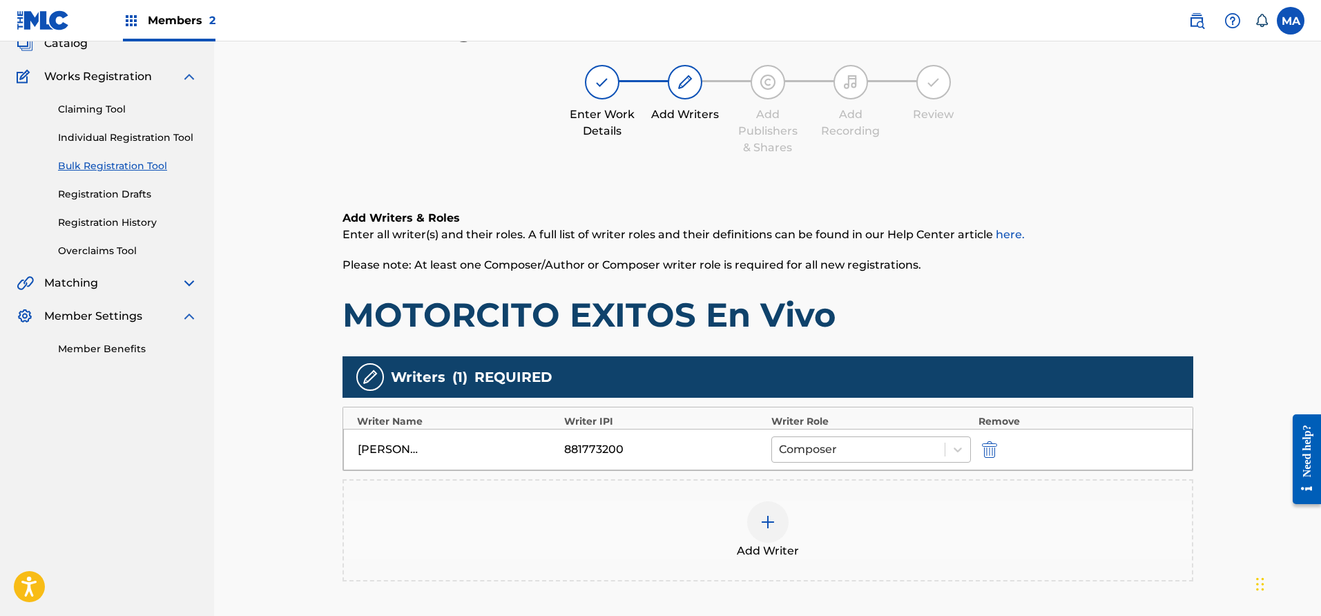
click at [918, 448] on div at bounding box center [859, 449] width 160 height 19
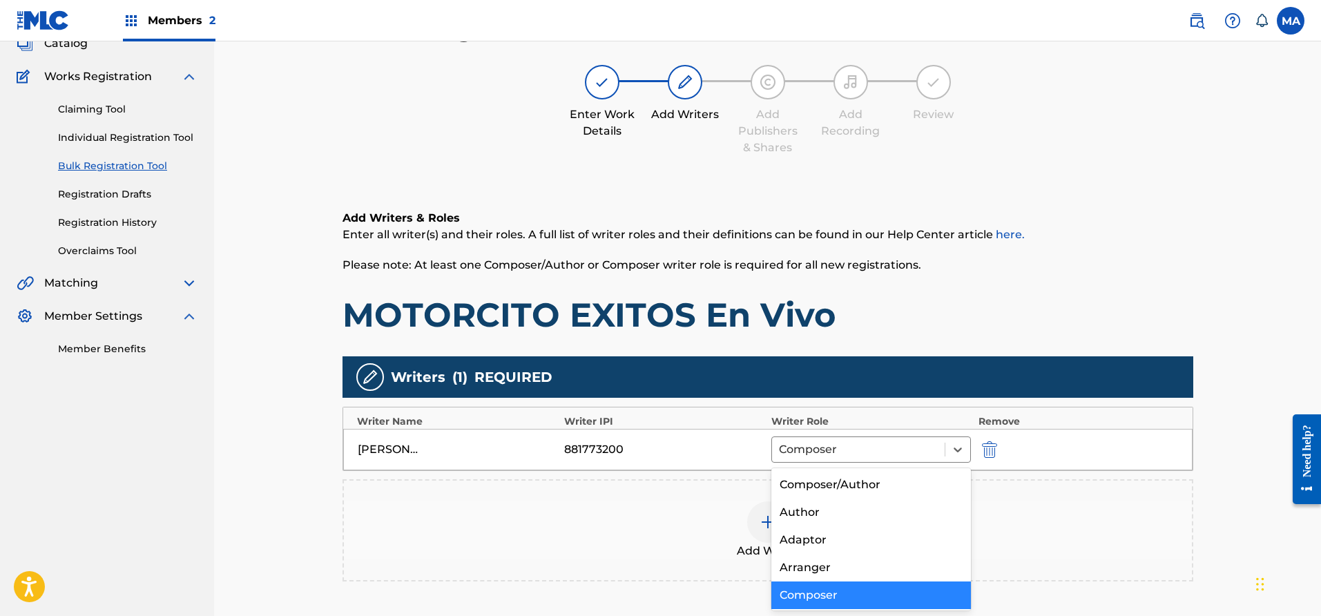
click at [913, 597] on div "Composer" at bounding box center [872, 596] width 200 height 28
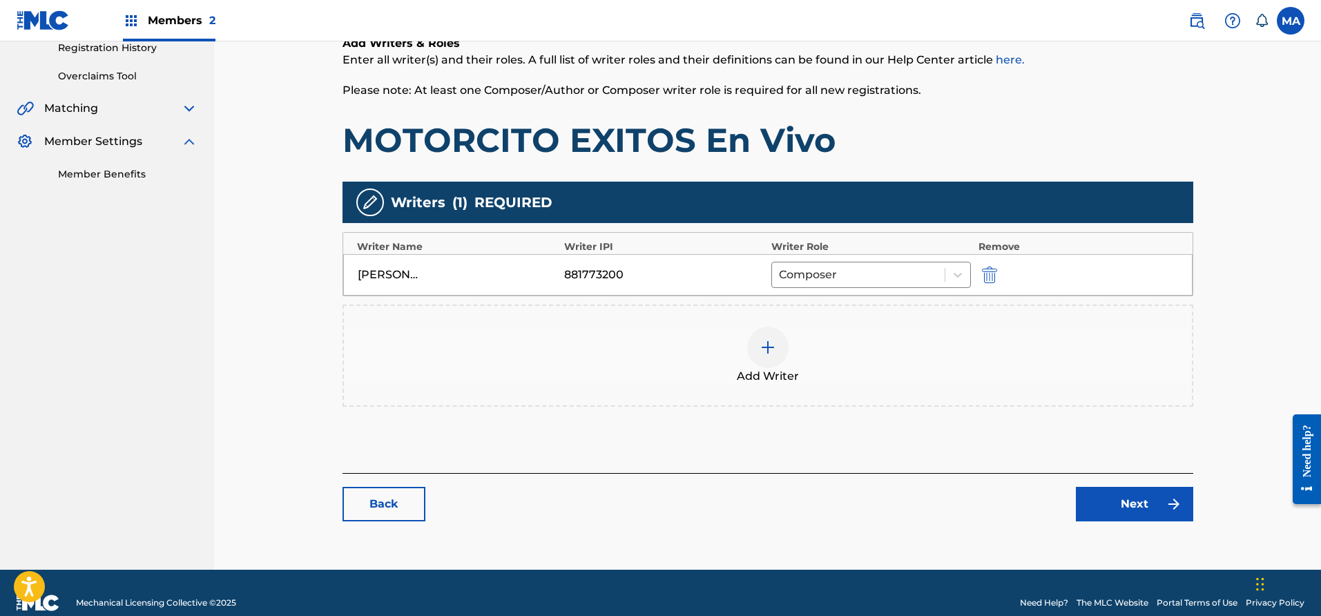
scroll to position [289, 0]
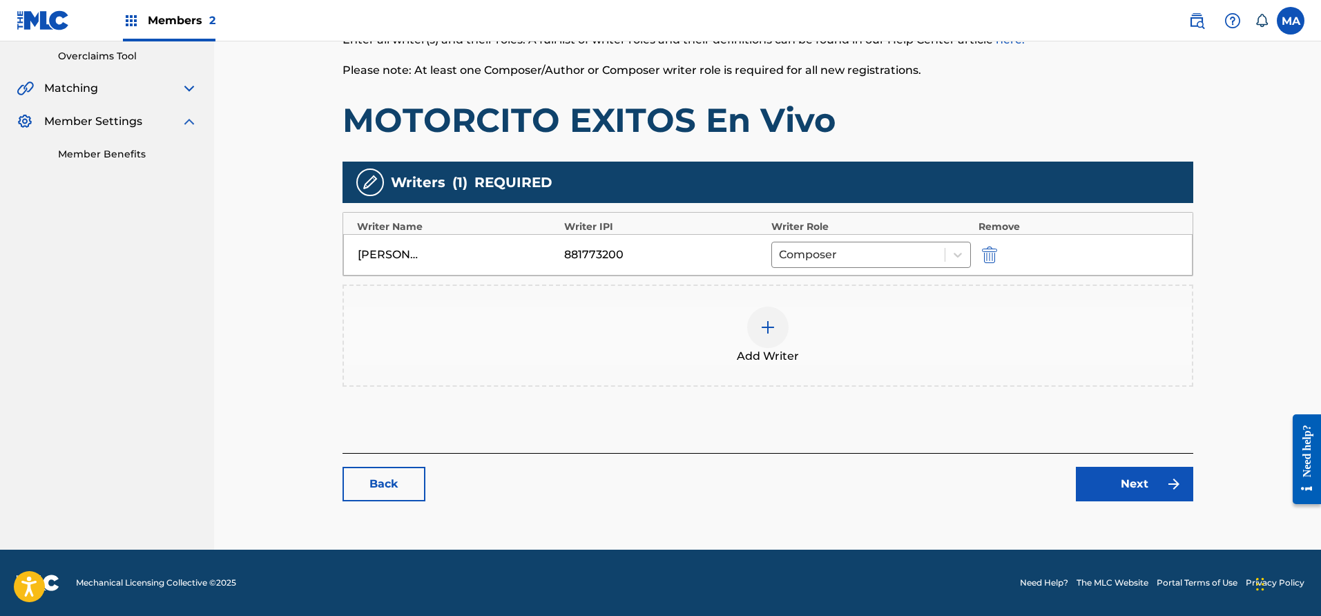
click at [1096, 488] on link "Next" at bounding box center [1134, 484] width 117 height 35
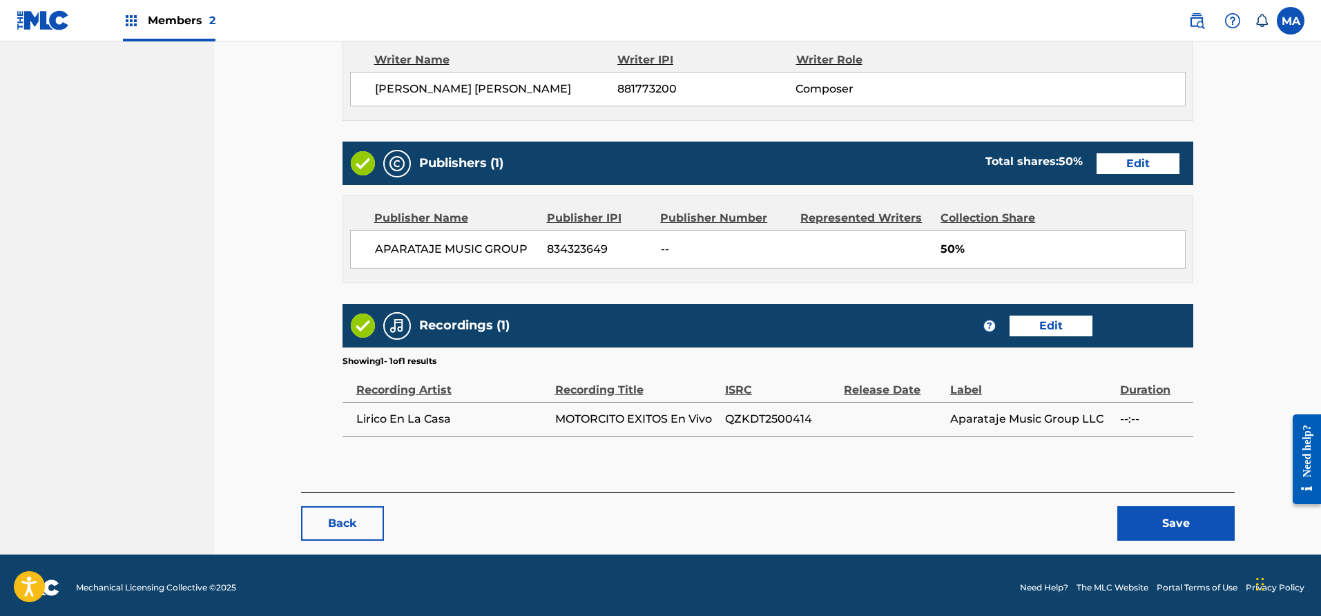
scroll to position [459, 0]
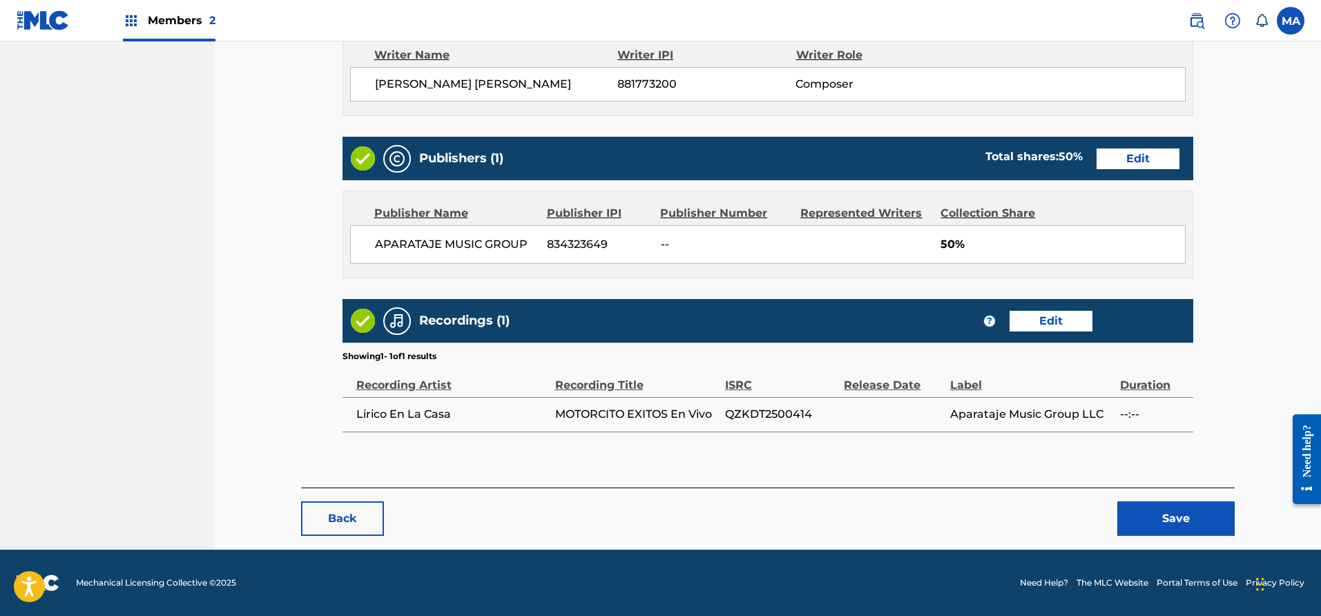
click at [1140, 521] on button "Save" at bounding box center [1176, 518] width 117 height 35
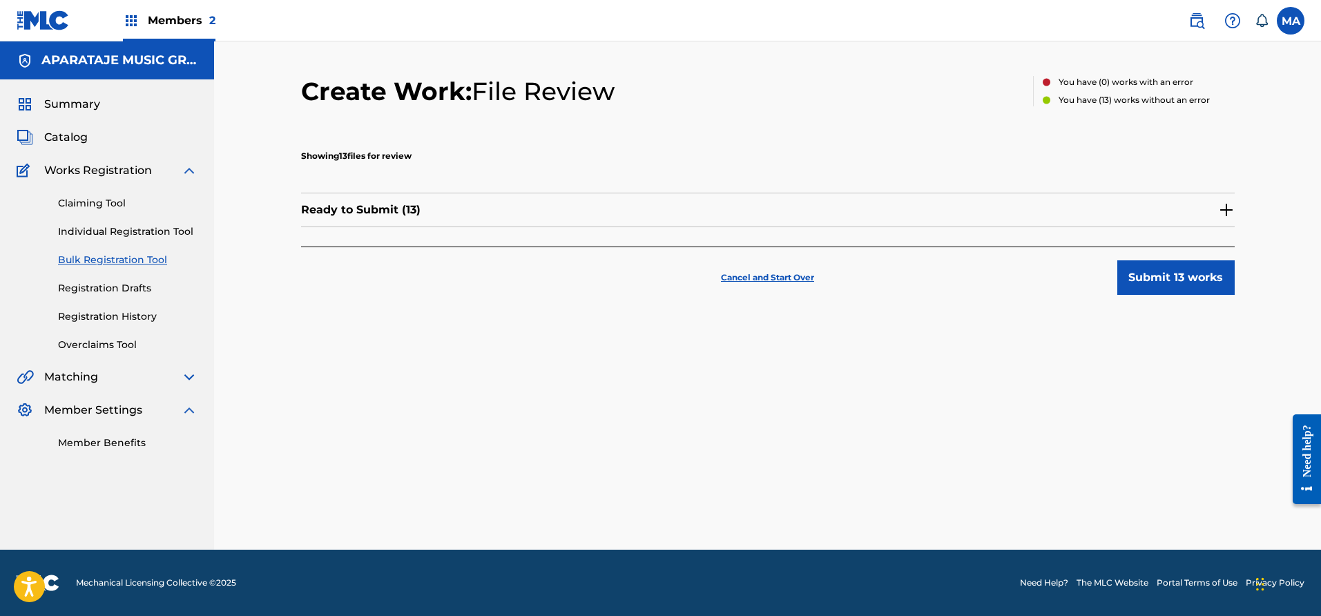
click at [1177, 271] on button "Submit 13 works" at bounding box center [1176, 277] width 117 height 35
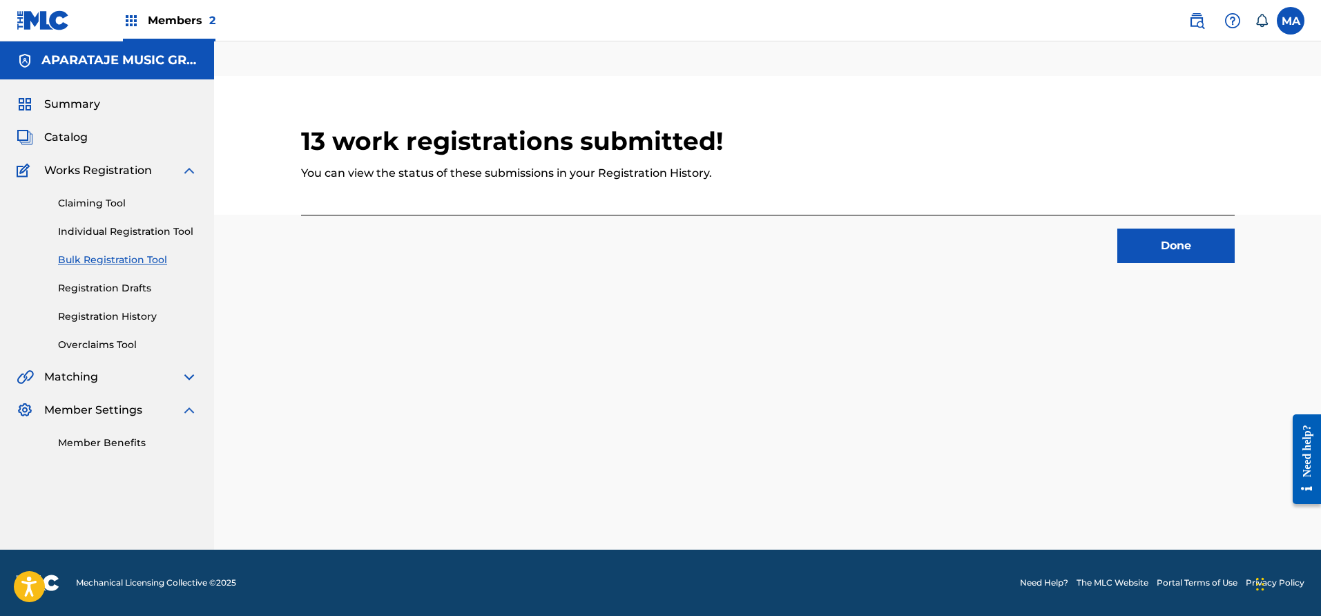
click at [1157, 256] on button "Done" at bounding box center [1176, 246] width 117 height 35
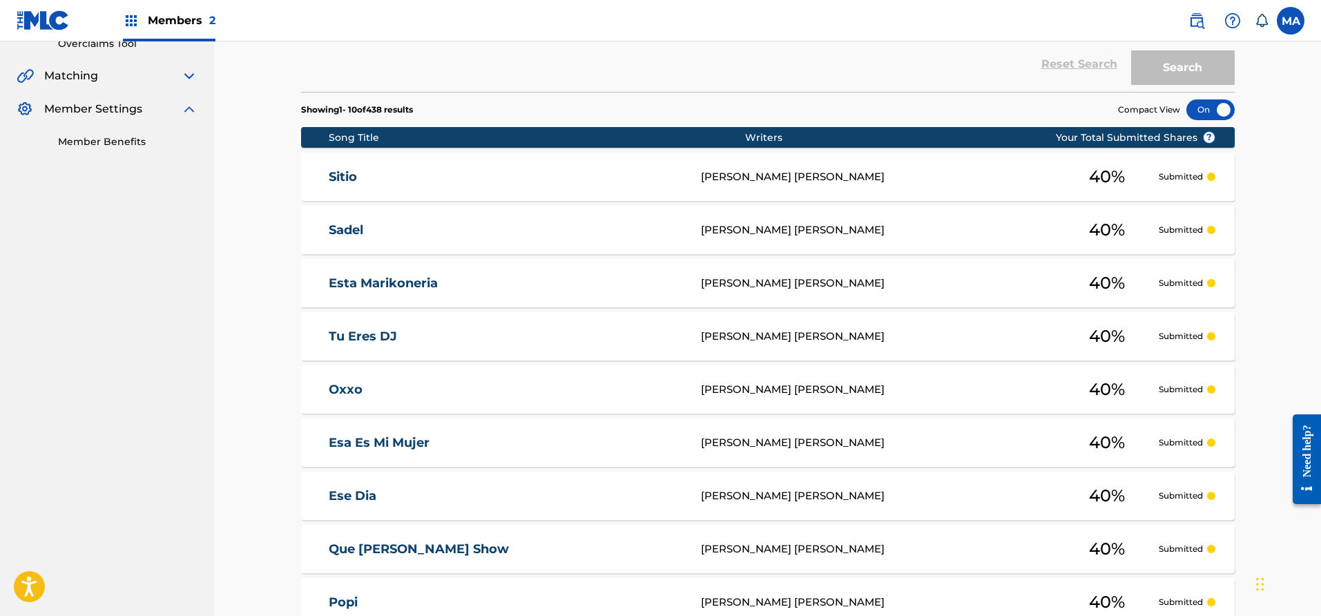
scroll to position [524, 0]
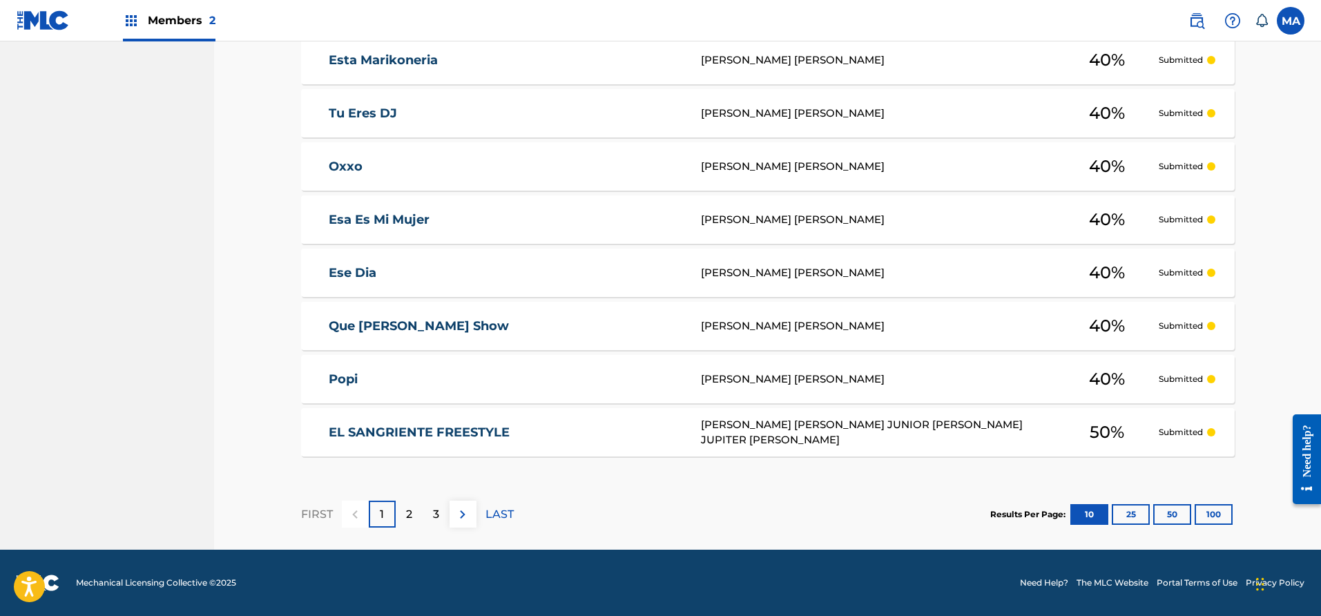
click at [414, 521] on div "2" at bounding box center [409, 514] width 27 height 27
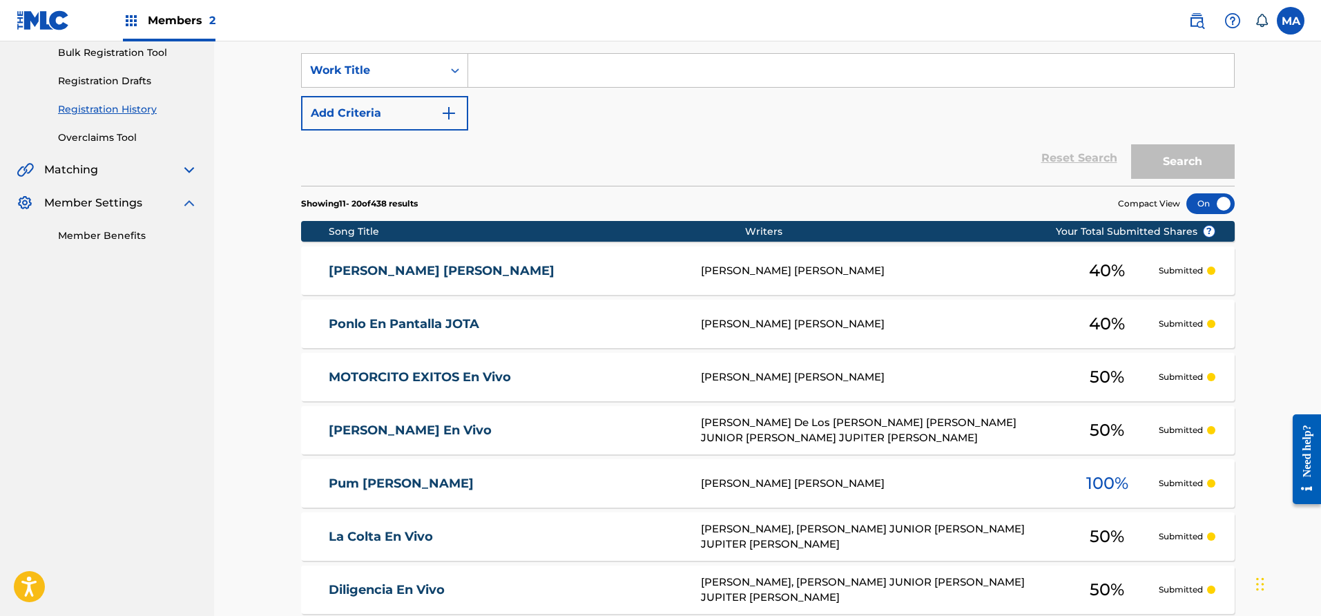
scroll to position [0, 0]
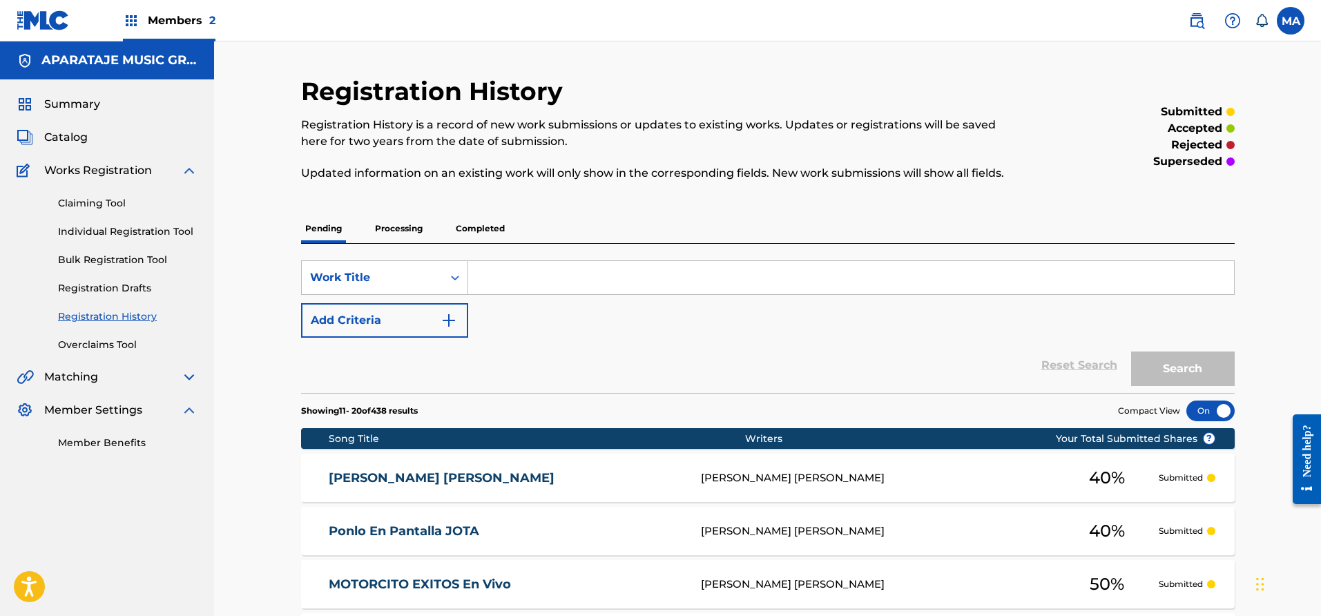
click at [176, 25] on span "Members 2" at bounding box center [182, 20] width 68 height 16
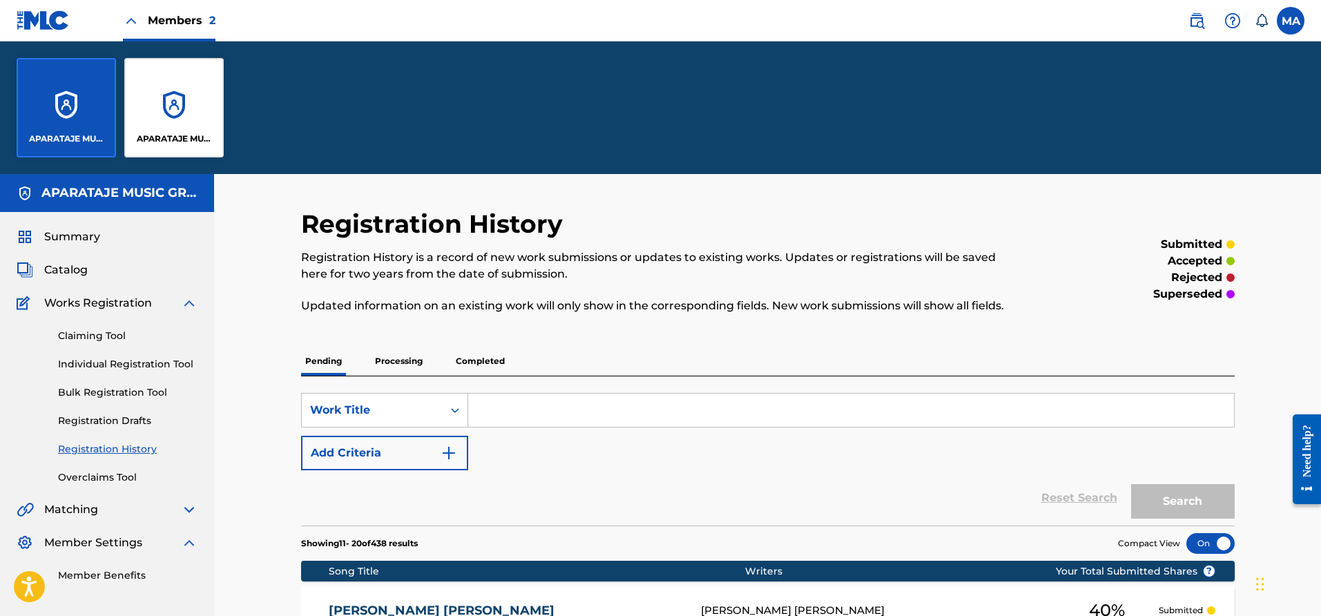
click at [166, 82] on div "APARATAJE MUSIC GROUP AC" at bounding box center [173, 107] width 99 height 99
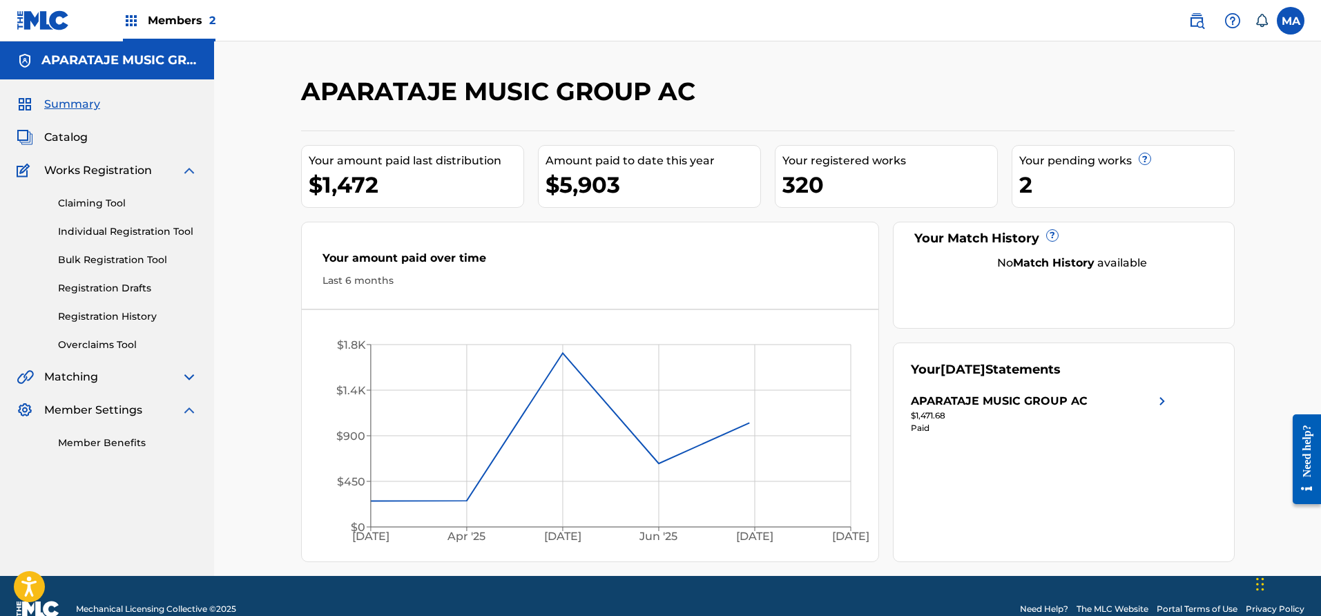
drag, startPoint x: 189, startPoint y: 25, endPoint x: 182, endPoint y: 32, distance: 10.3
click at [189, 25] on span "Members 2" at bounding box center [182, 20] width 68 height 16
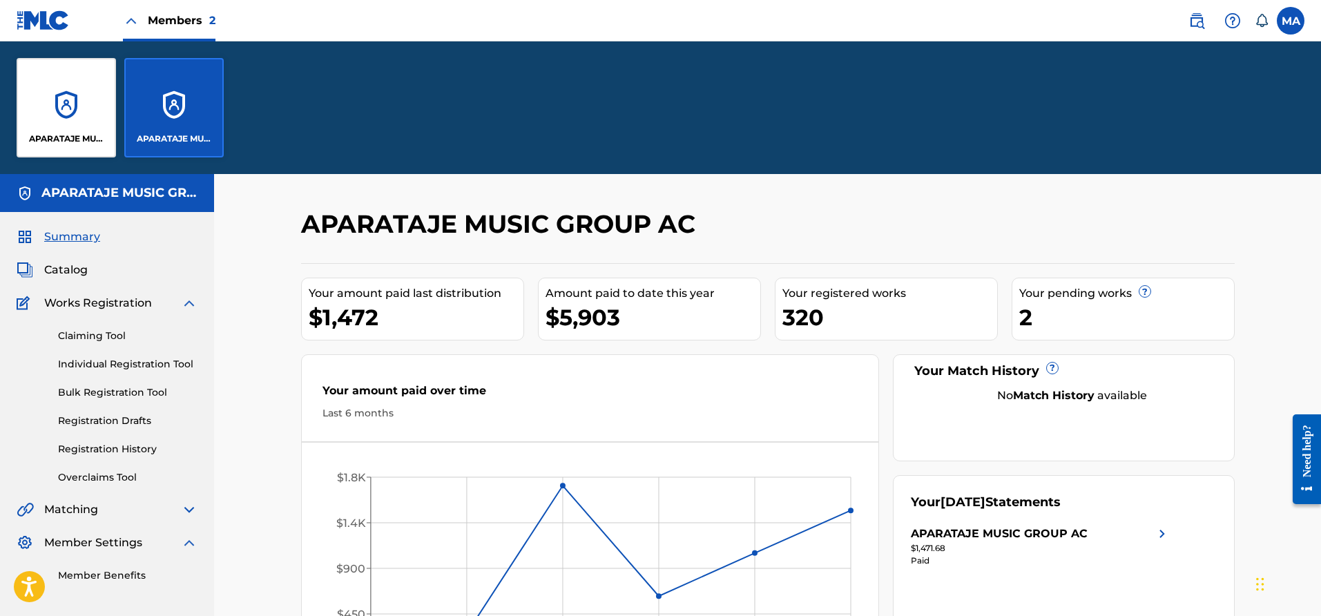
click at [93, 115] on div "APARATAJE MUSIC GROUP" at bounding box center [66, 107] width 99 height 99
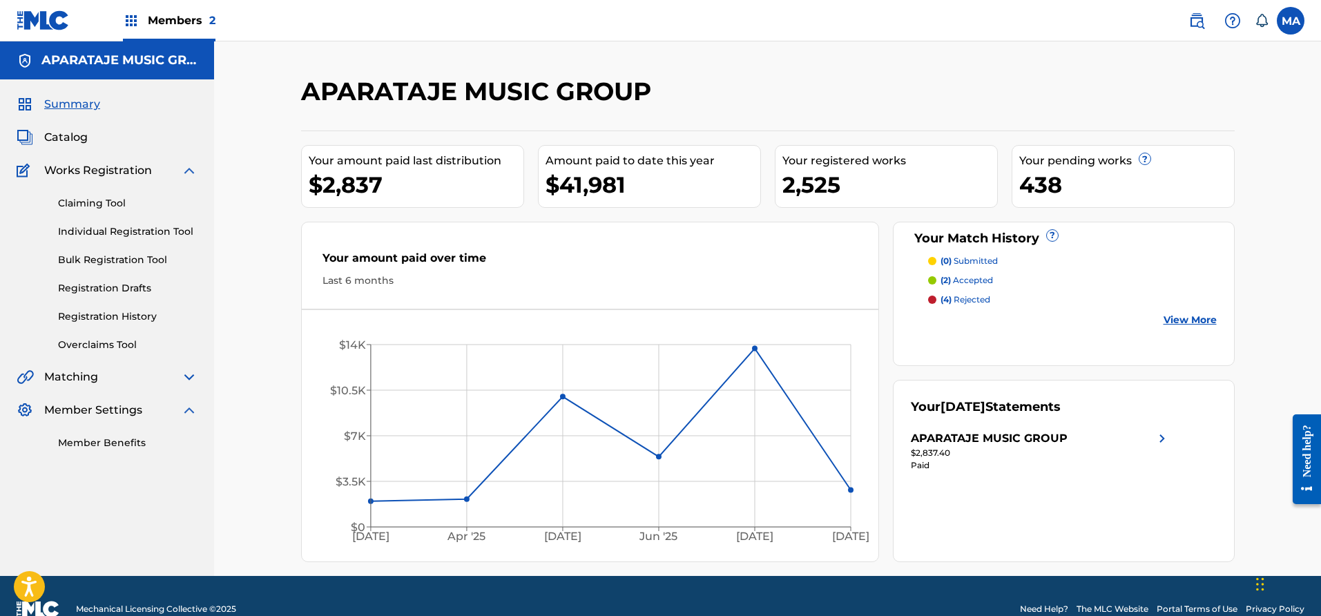
click at [109, 341] on link "Overclaims Tool" at bounding box center [128, 345] width 140 height 15
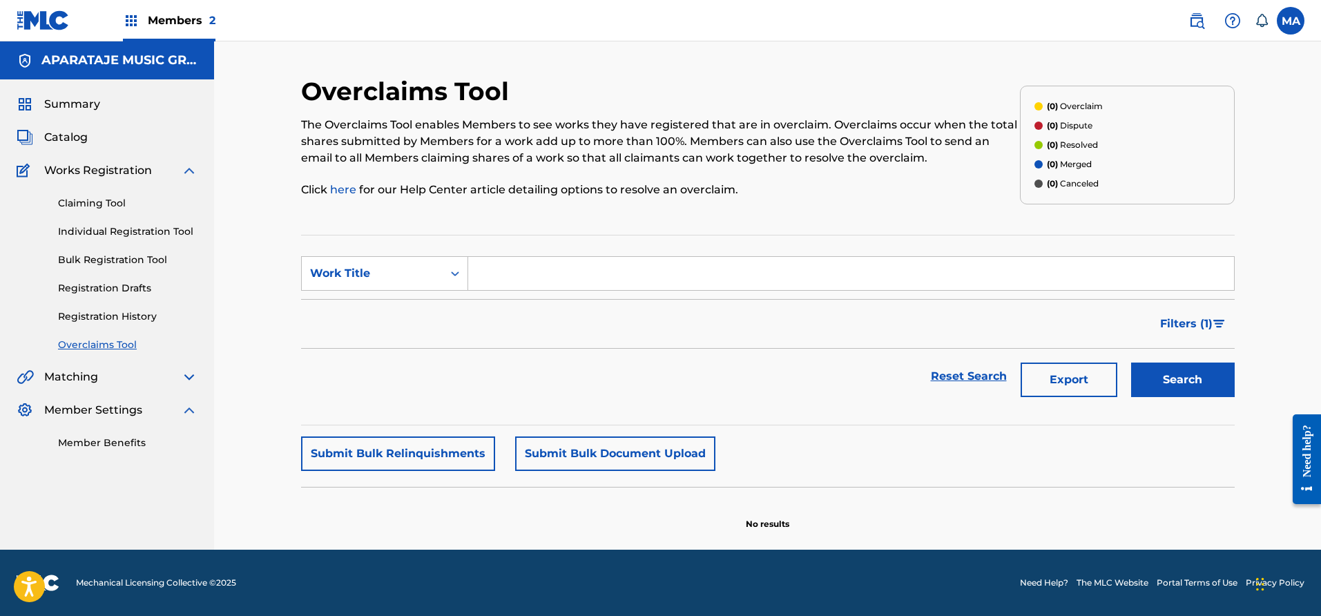
click at [102, 319] on link "Registration History" at bounding box center [128, 316] width 140 height 15
